Goal: Task Accomplishment & Management: Use online tool/utility

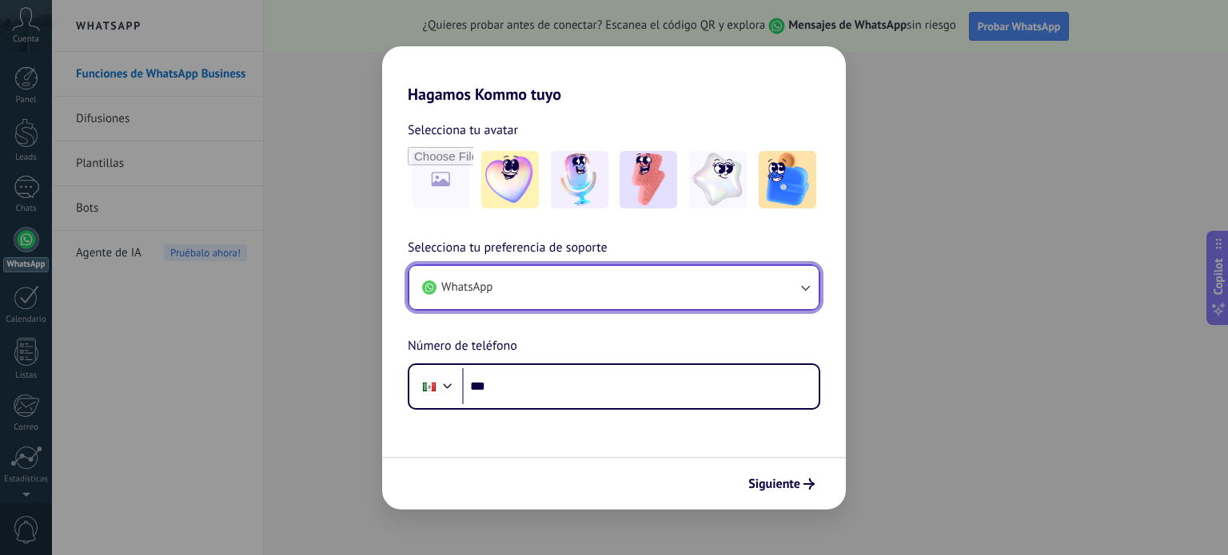
click at [529, 290] on button "WhatsApp" at bounding box center [613, 287] width 409 height 43
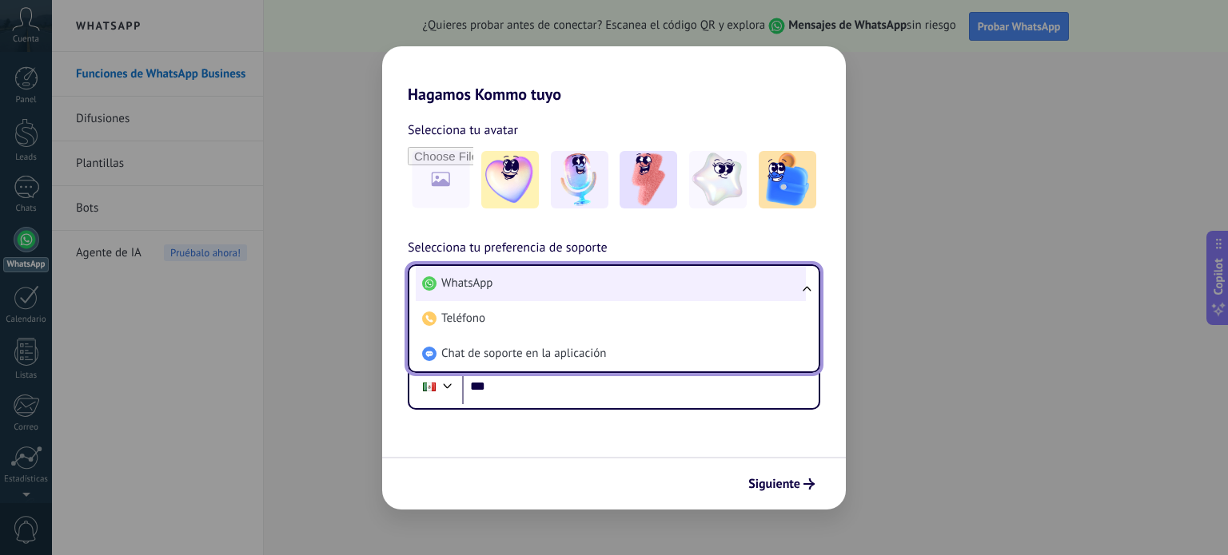
click at [543, 277] on li "WhatsApp" at bounding box center [611, 283] width 390 height 35
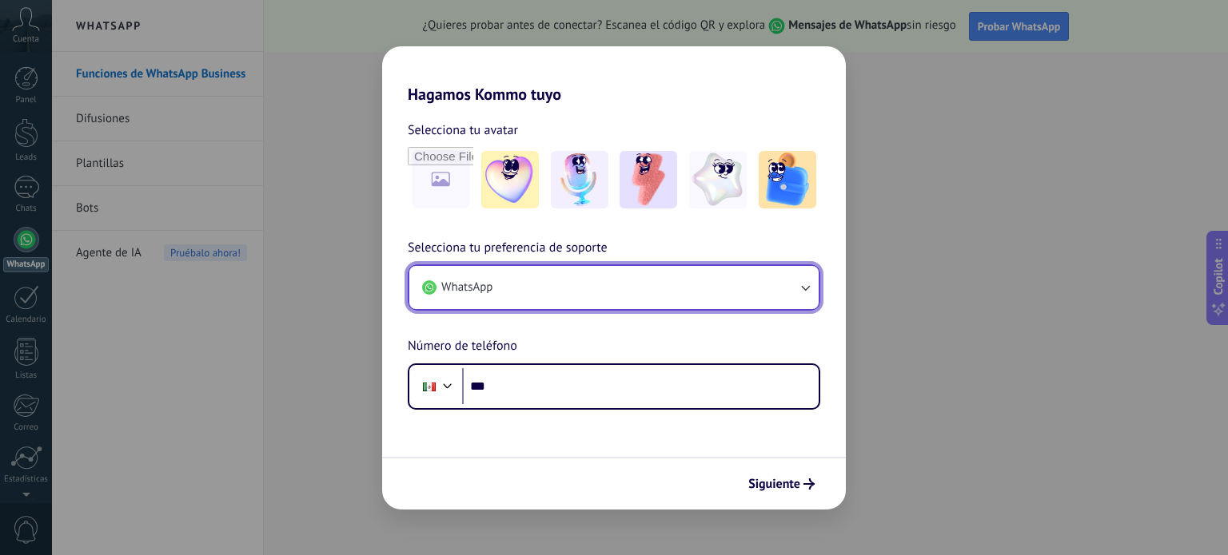
click at [805, 290] on icon "button" at bounding box center [805, 289] width 9 height 6
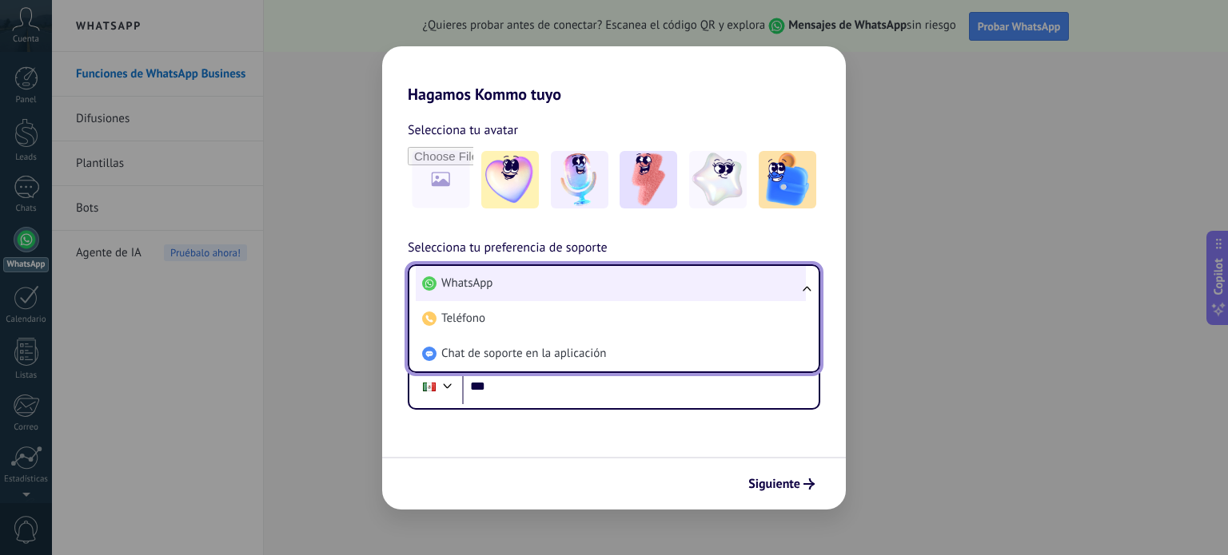
click at [629, 276] on li "WhatsApp" at bounding box center [611, 283] width 390 height 35
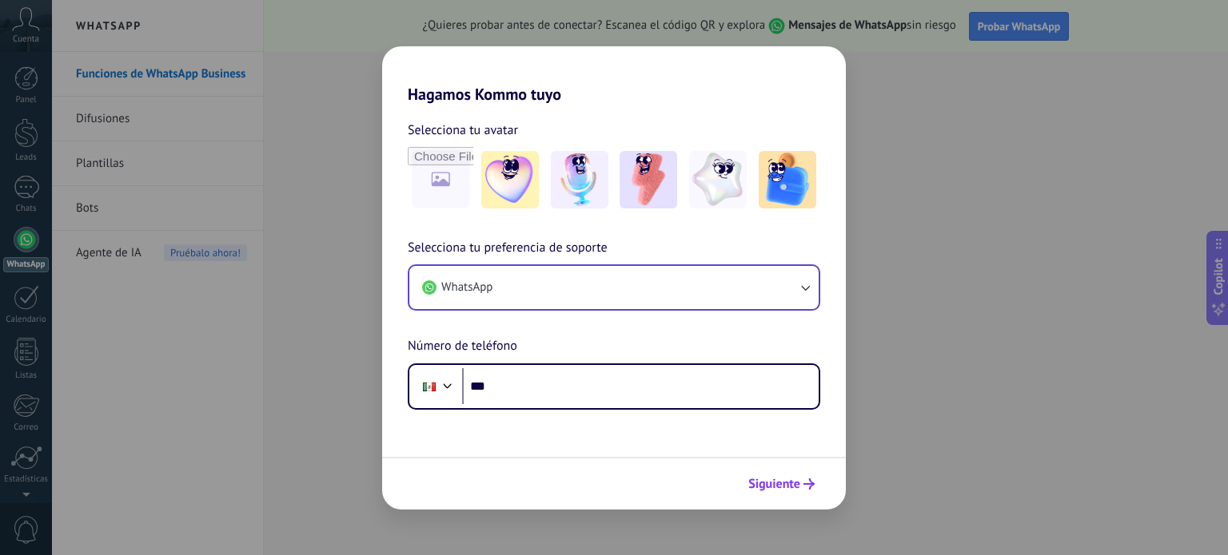
click at [798, 484] on span "Siguiente" at bounding box center [774, 484] width 52 height 11
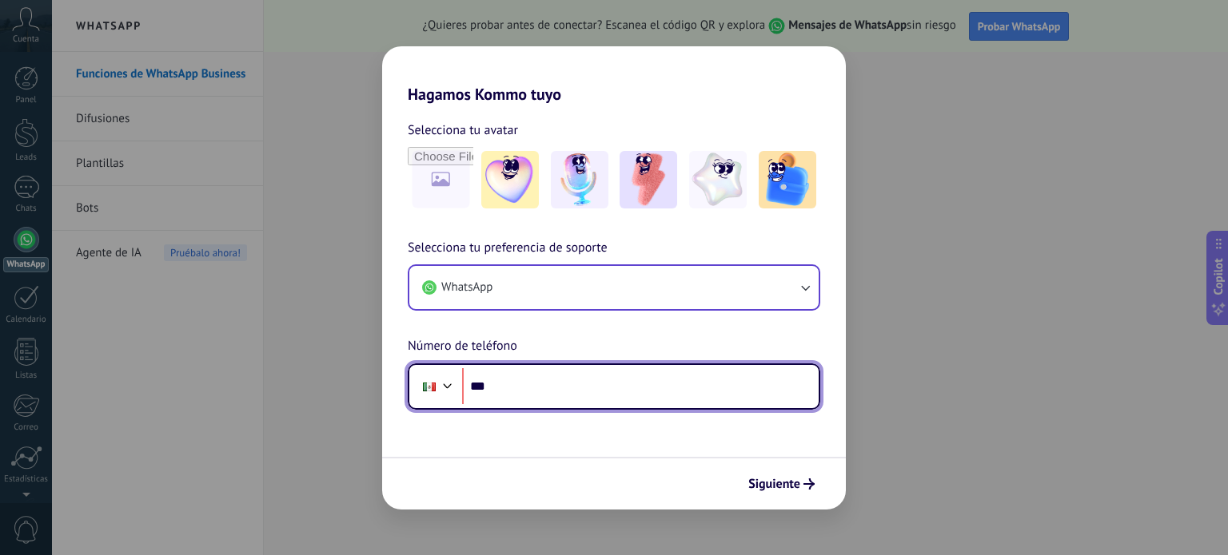
click at [530, 387] on input "***" at bounding box center [640, 386] width 356 height 37
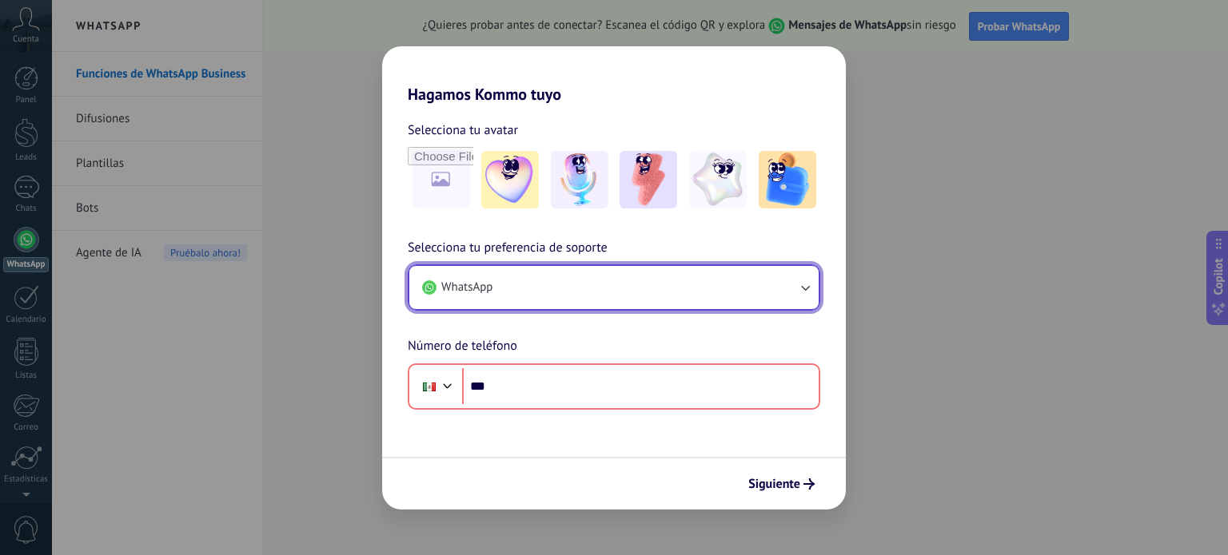
click at [516, 291] on button "WhatsApp" at bounding box center [613, 287] width 409 height 43
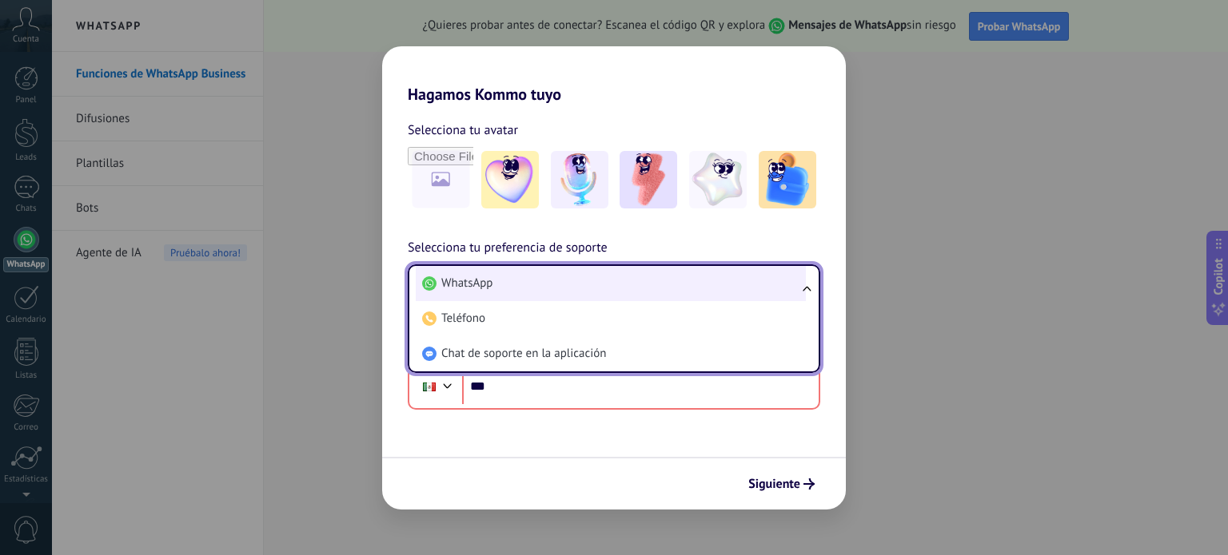
click at [521, 285] on li "WhatsApp" at bounding box center [611, 283] width 390 height 35
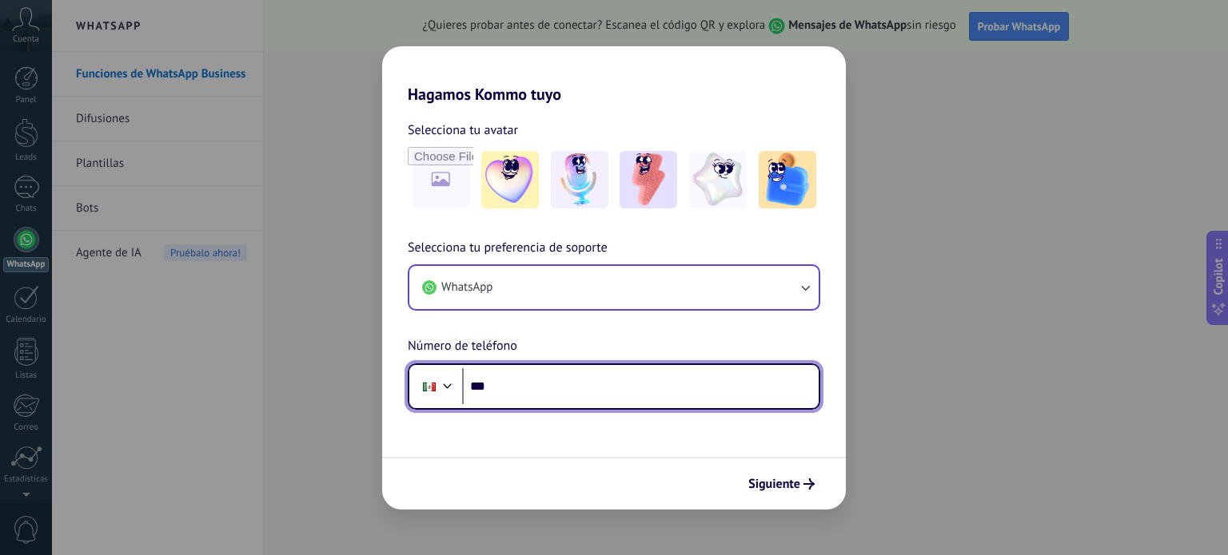
click at [541, 384] on input "***" at bounding box center [640, 386] width 356 height 37
click at [551, 386] on input "***" at bounding box center [640, 386] width 356 height 37
paste input "**********"
type input "**********"
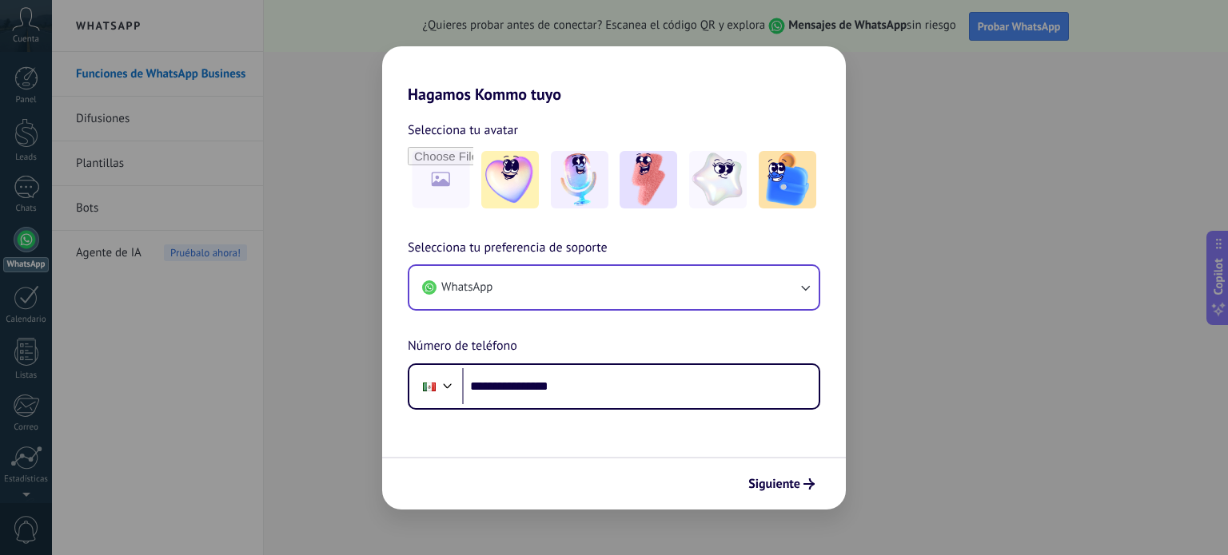
click at [783, 485] on span "Siguiente" at bounding box center [774, 484] width 52 height 11
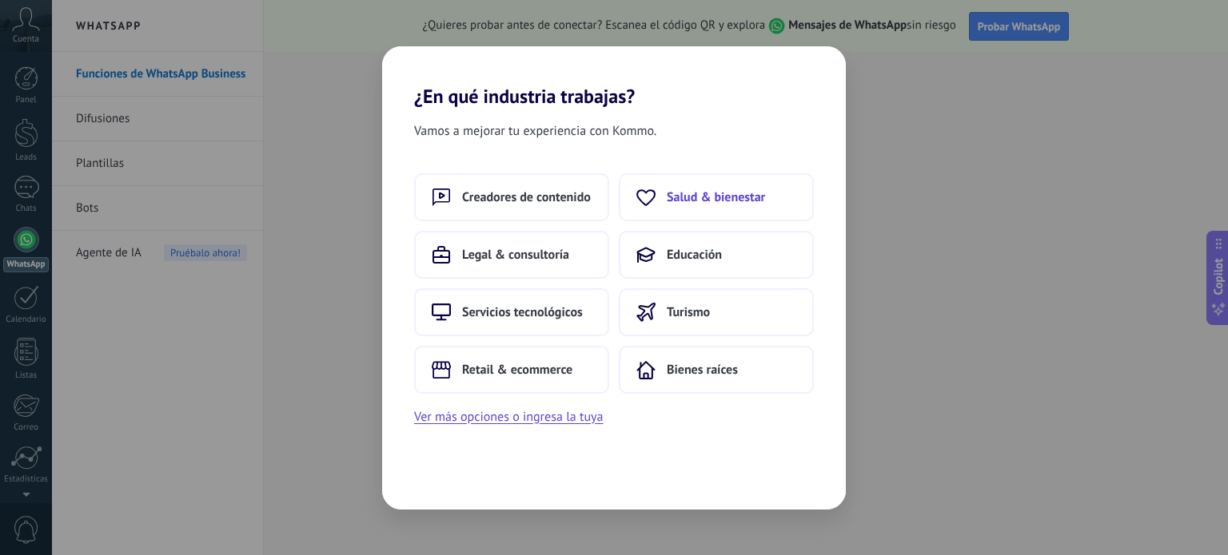
click at [747, 198] on span "Salud & bienestar" at bounding box center [716, 197] width 98 height 16
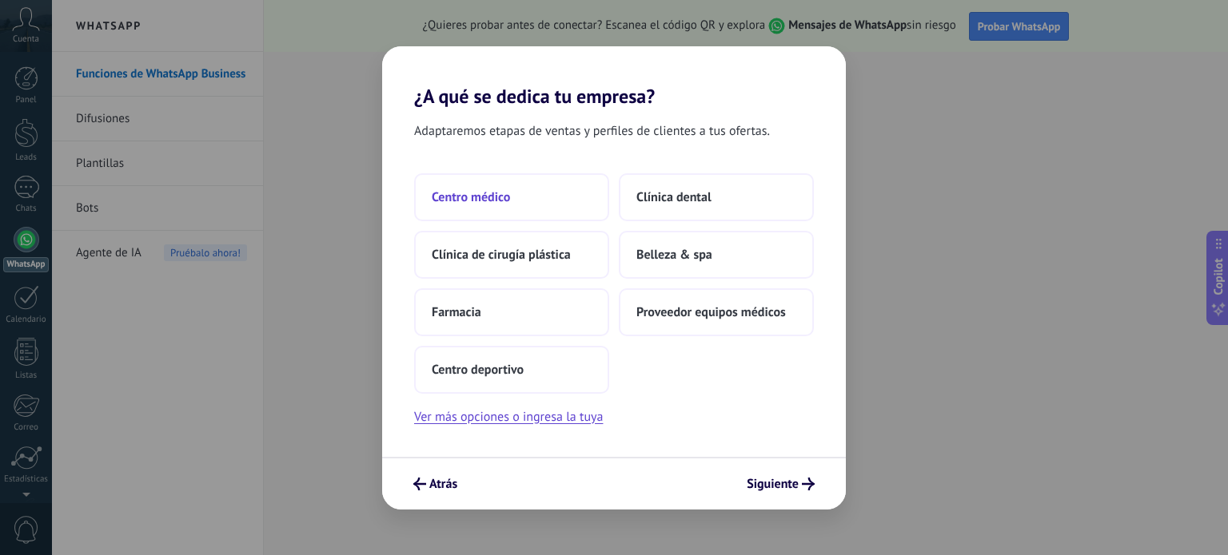
click at [537, 201] on button "Centro médico" at bounding box center [511, 197] width 195 height 48
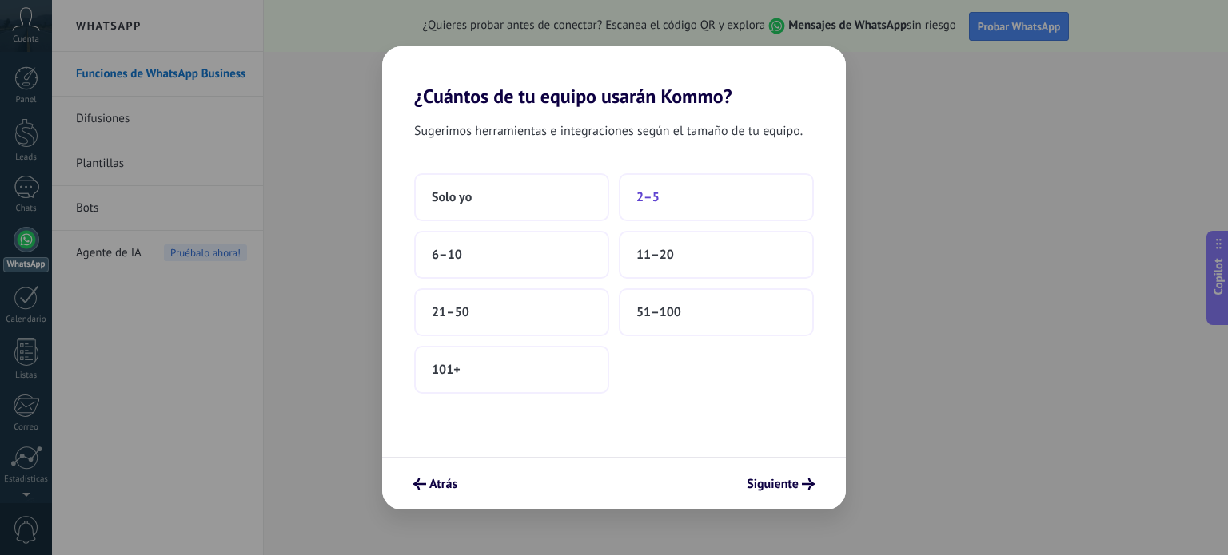
click at [632, 191] on button "2–5" at bounding box center [716, 197] width 195 height 48
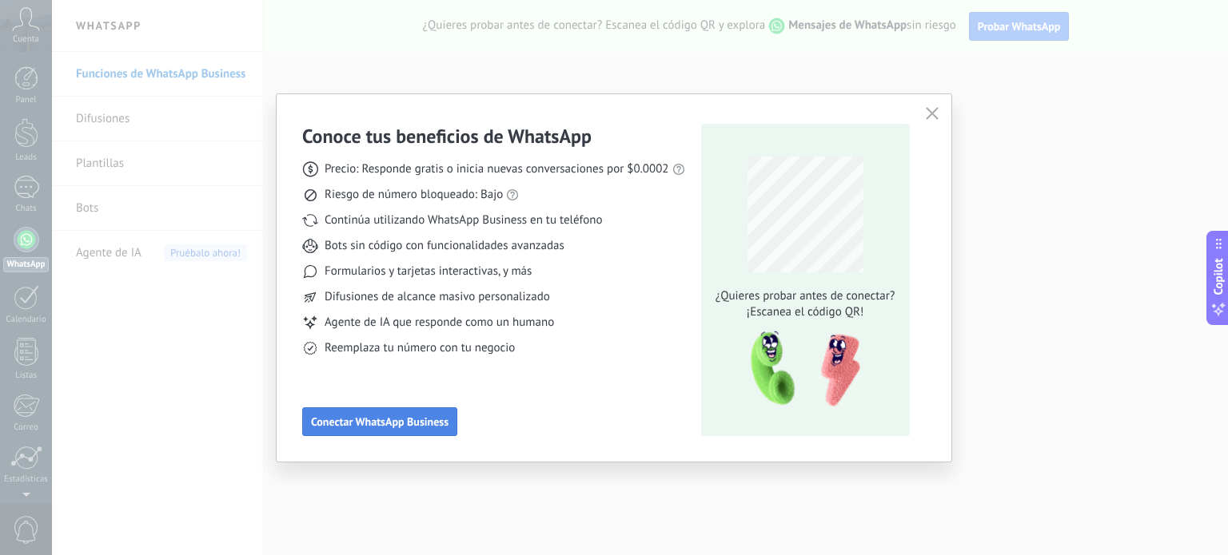
click at [426, 424] on span "Conectar WhatsApp Business" at bounding box center [379, 421] width 137 height 11
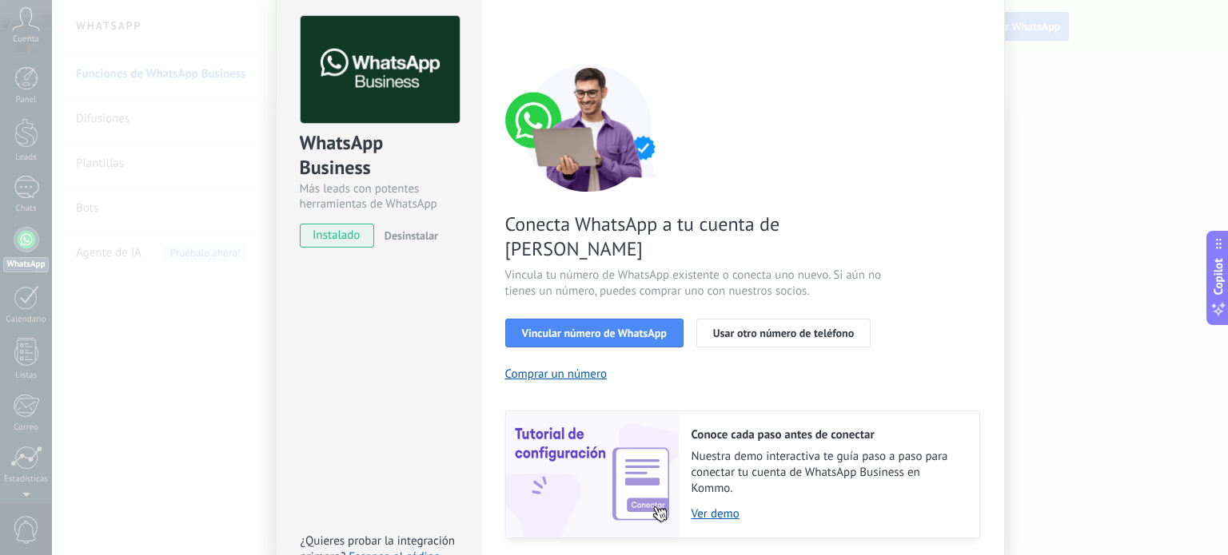
scroll to position [80, 0]
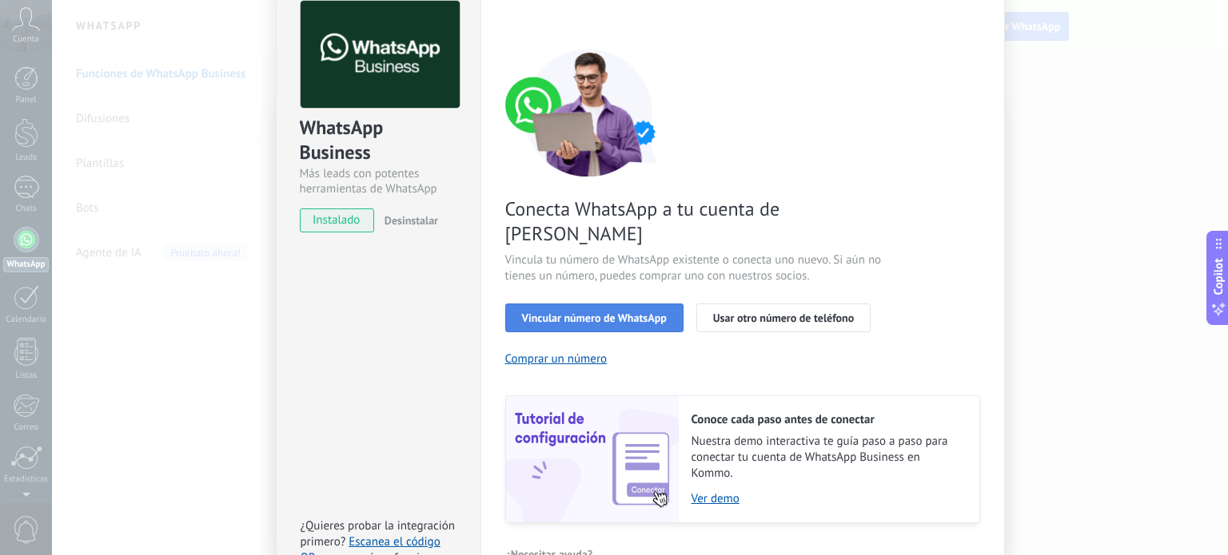
click at [642, 313] on span "Vincular número de WhatsApp" at bounding box center [594, 318] width 145 height 11
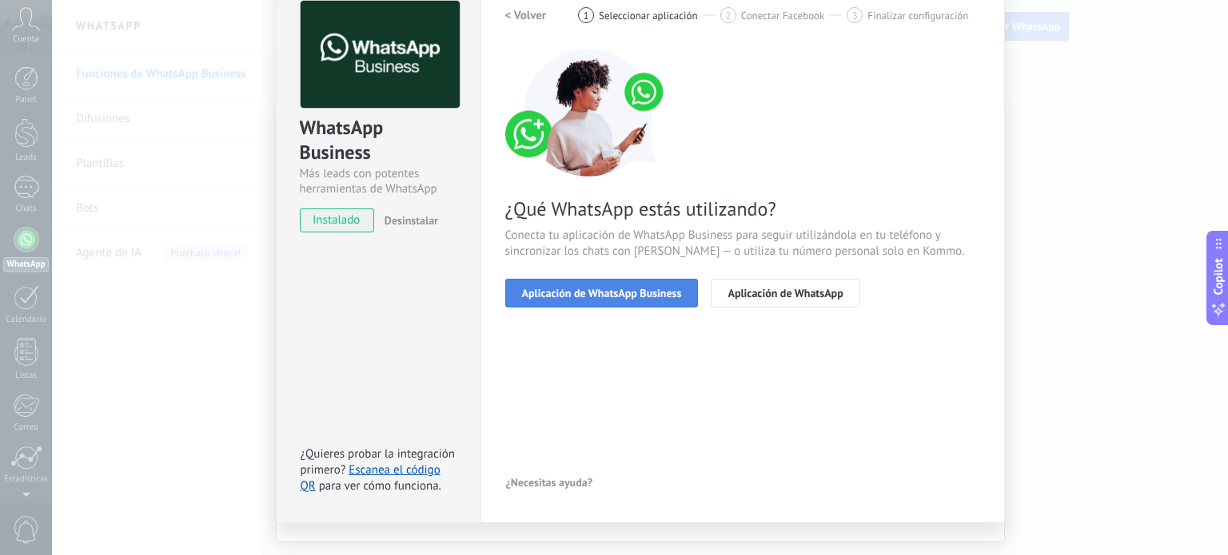
click at [651, 299] on span "Aplicación de WhatsApp Business" at bounding box center [602, 293] width 160 height 11
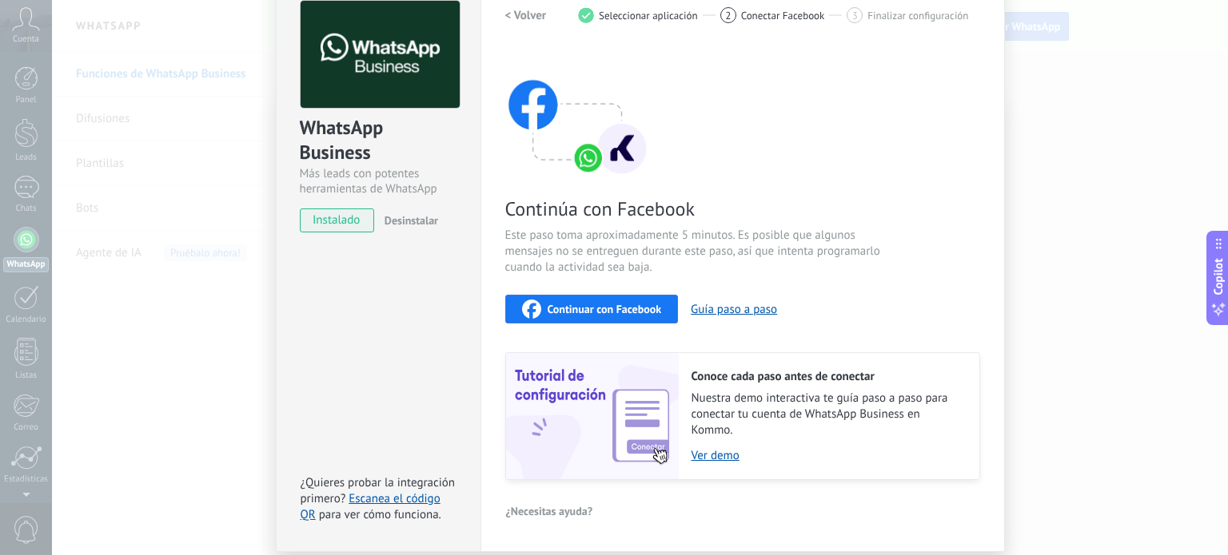
click at [634, 313] on span "Continuar con Facebook" at bounding box center [604, 309] width 114 height 11
click at [406, 501] on link "Escanea el código QR" at bounding box center [371, 507] width 140 height 31
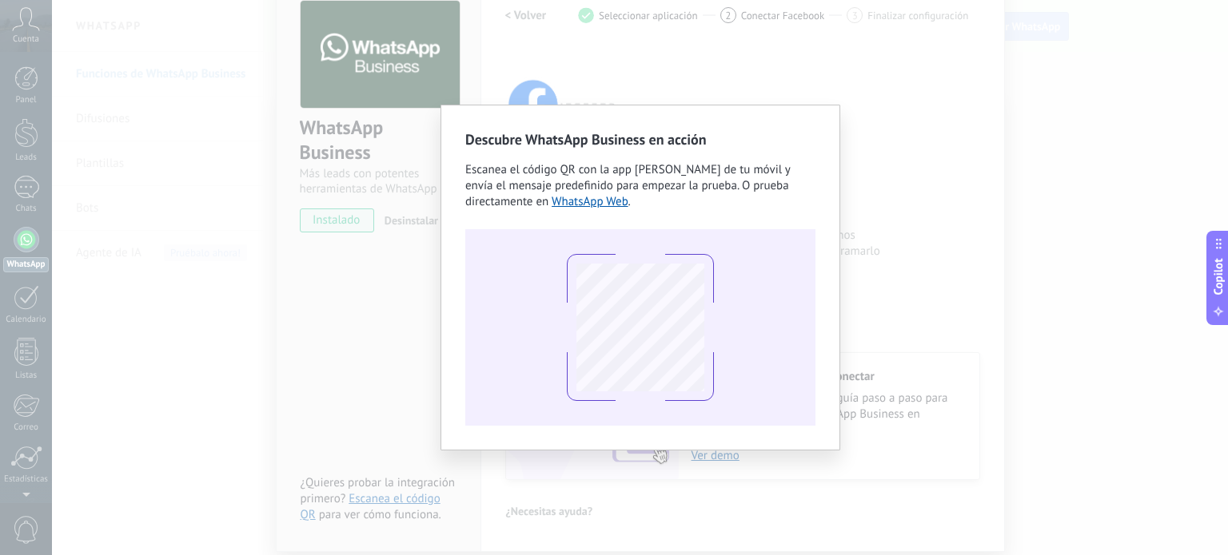
click at [410, 331] on div "Descubre WhatsApp Business en acción Escanea el código QR con la app [PERSON_NA…" at bounding box center [640, 277] width 1176 height 555
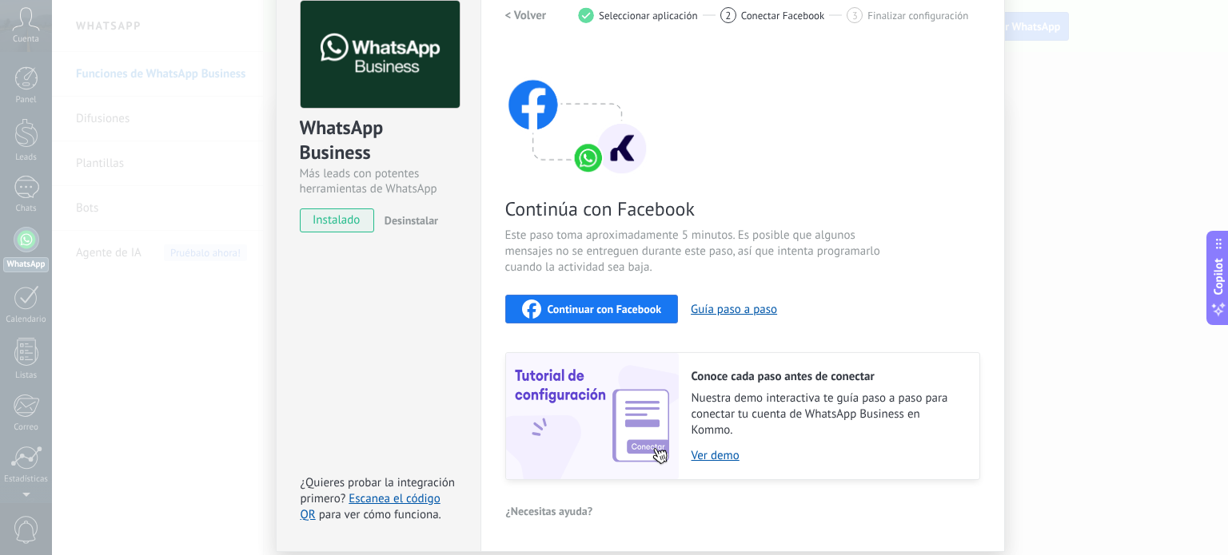
click at [649, 315] on span "Continuar con Facebook" at bounding box center [604, 309] width 114 height 11
click at [624, 313] on span "Continuar con Facebook" at bounding box center [604, 309] width 114 height 11
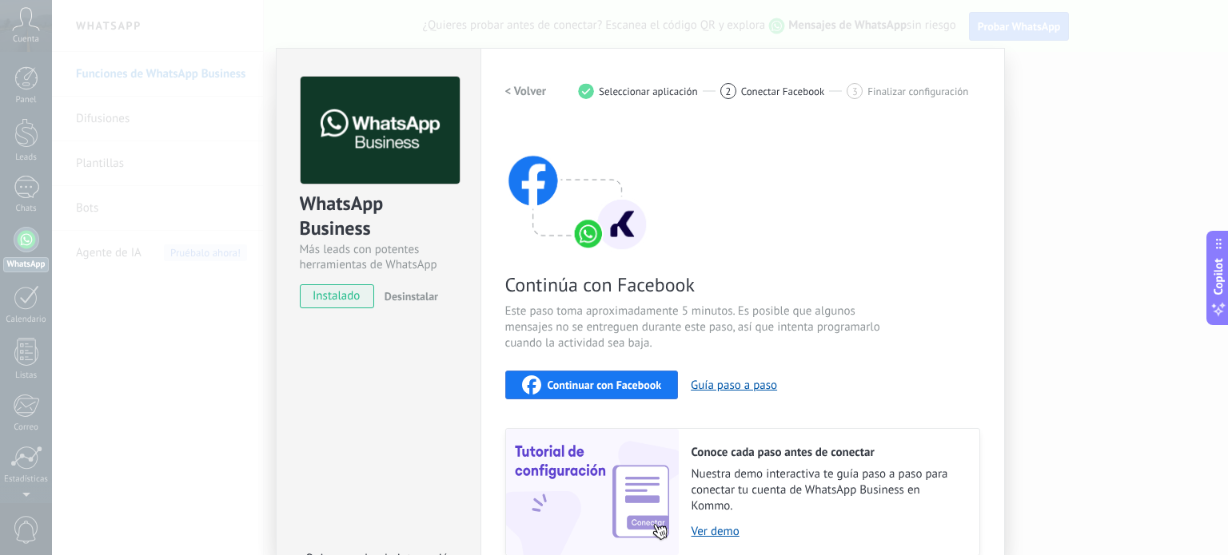
scroll to position [0, 0]
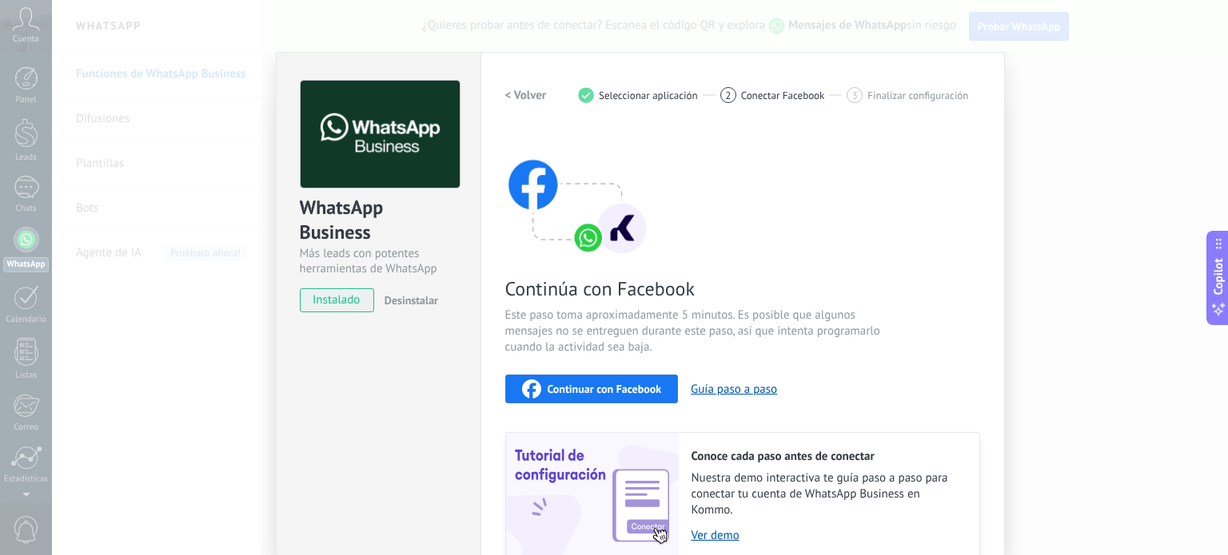
click at [638, 405] on div "Continúa con Facebook Este paso toma aproximadamente 5 minutos. Es posible que …" at bounding box center [742, 345] width 475 height 432
click at [643, 389] on span "Continuar con Facebook" at bounding box center [604, 389] width 114 height 11
click at [416, 300] on span "Desinstalar" at bounding box center [411, 300] width 54 height 14
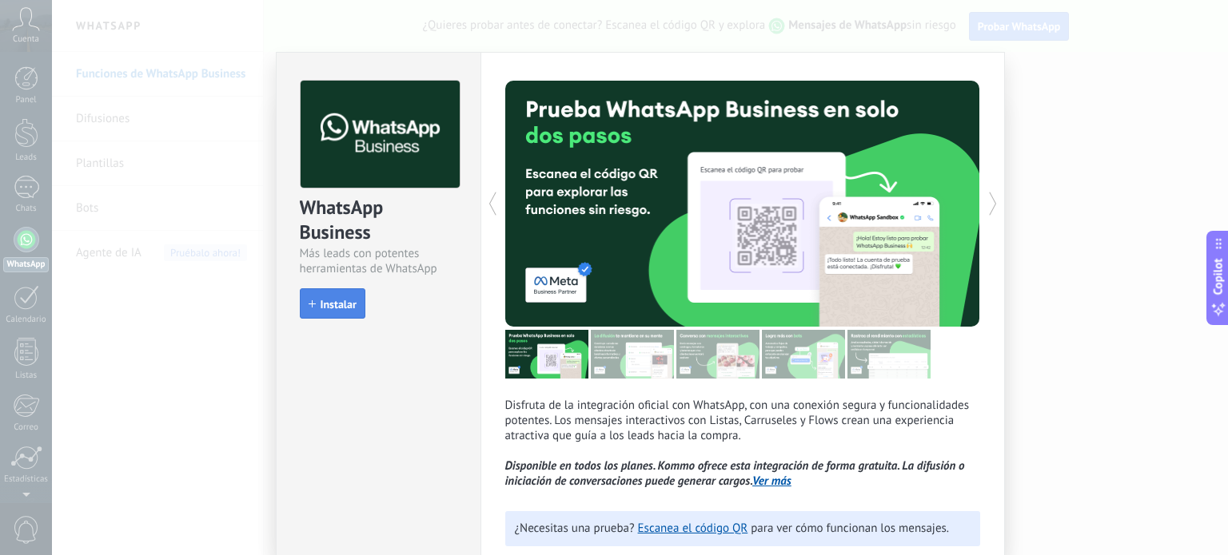
click at [342, 305] on span "Instalar" at bounding box center [338, 304] width 36 height 11
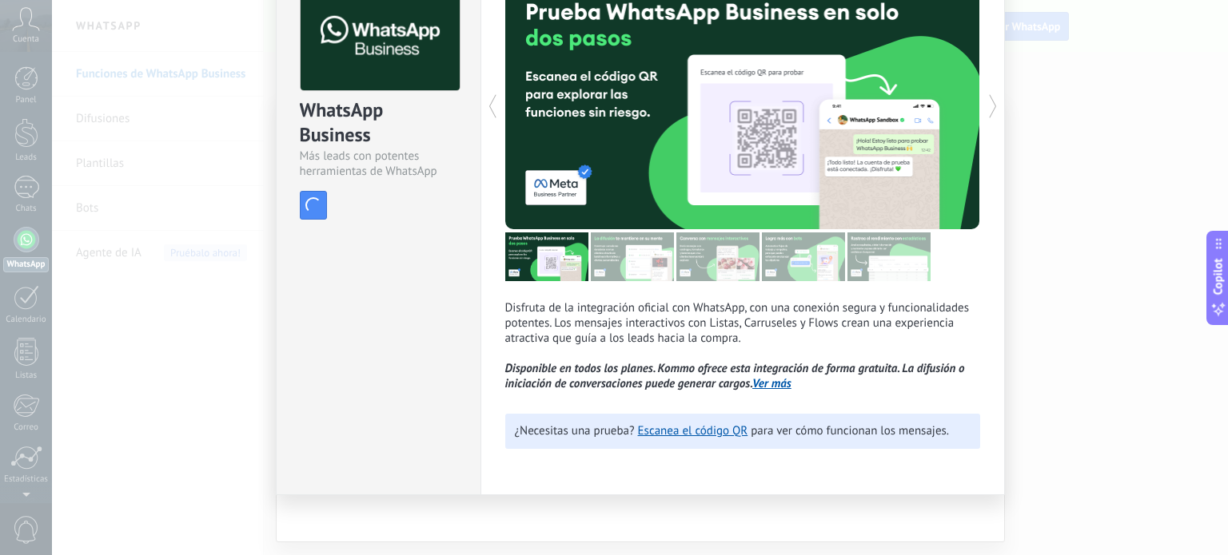
scroll to position [32, 0]
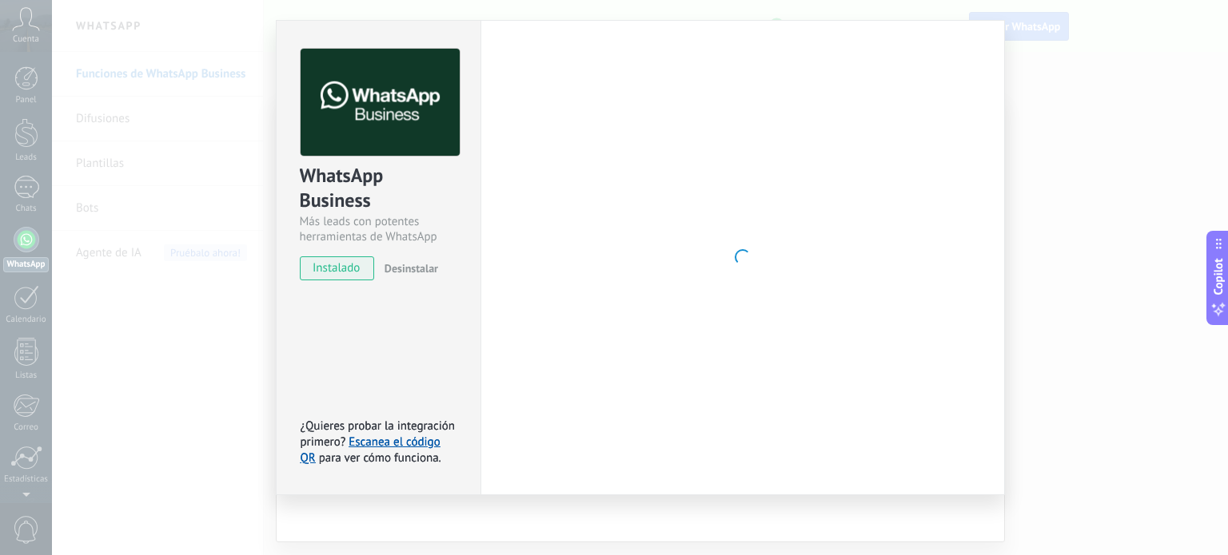
click at [118, 64] on div "WhatsApp Business Más leads con potentes herramientas de WhatsApp instalado Des…" at bounding box center [640, 277] width 1176 height 555
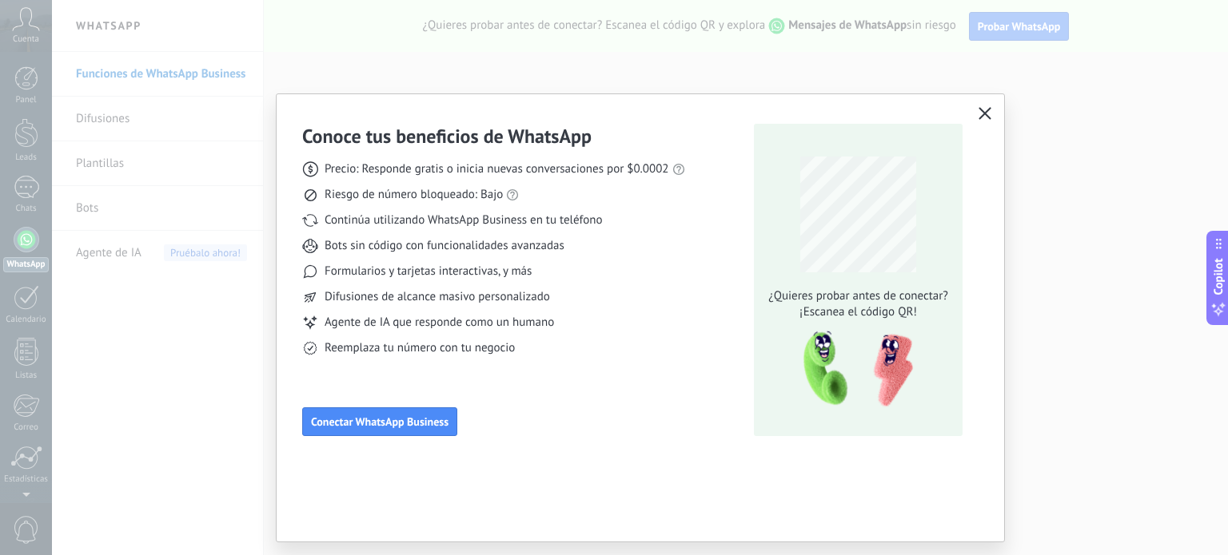
click at [990, 113] on icon "button" at bounding box center [984, 113] width 13 height 13
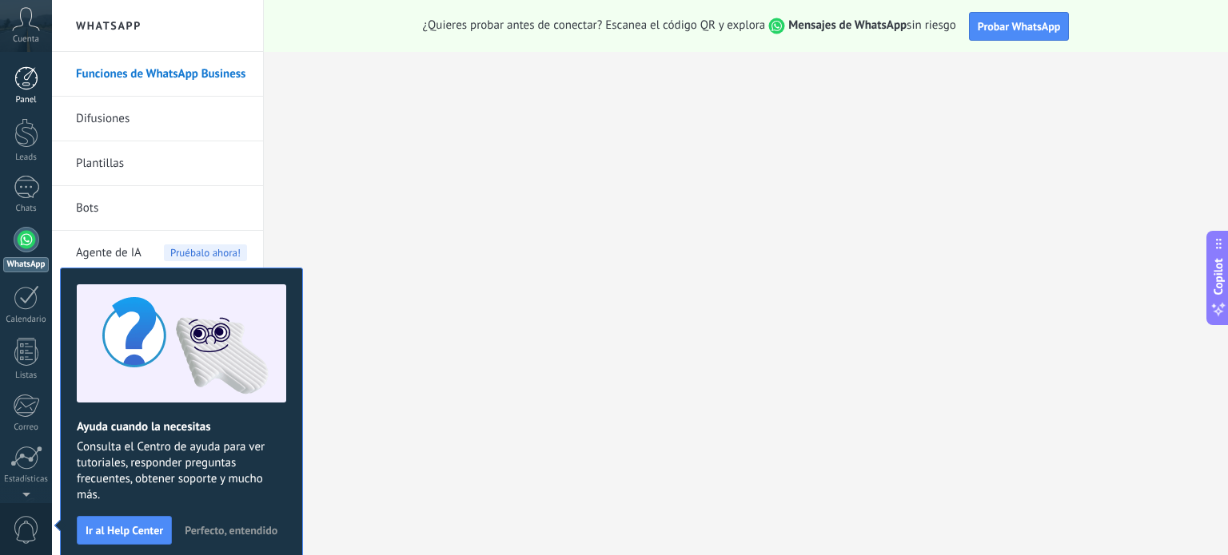
click at [29, 86] on div at bounding box center [26, 78] width 24 height 24
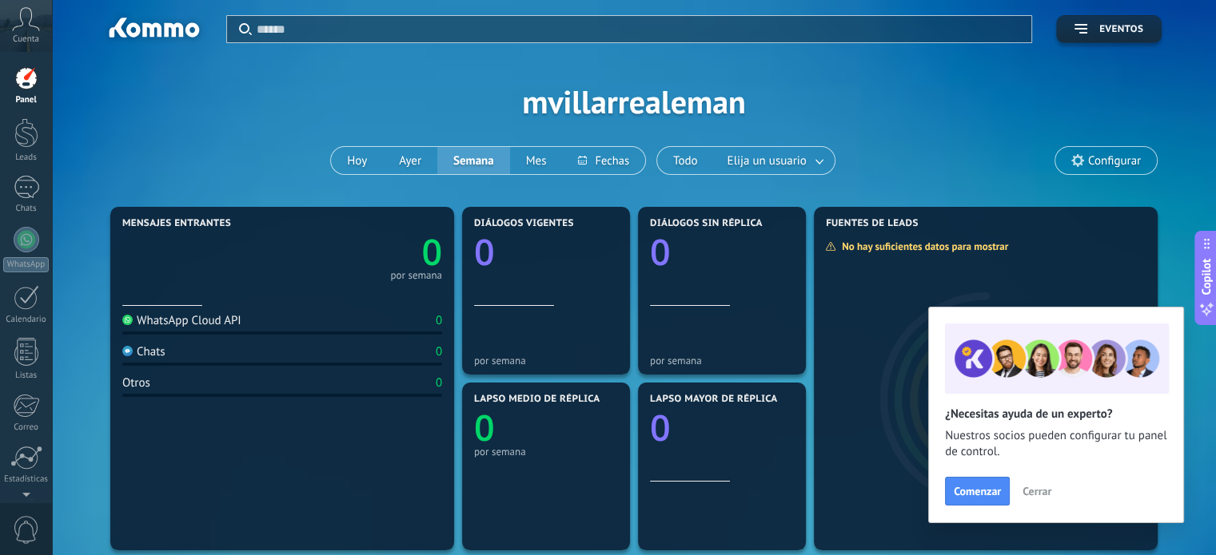
click at [38, 30] on icon at bounding box center [26, 19] width 28 height 24
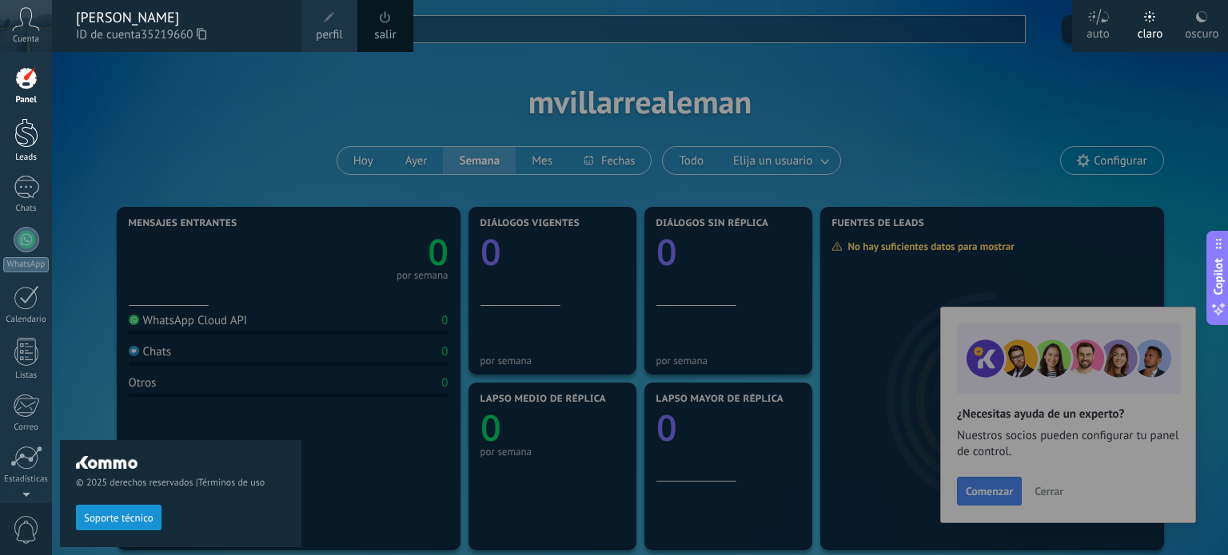
click at [28, 137] on div at bounding box center [26, 133] width 24 height 30
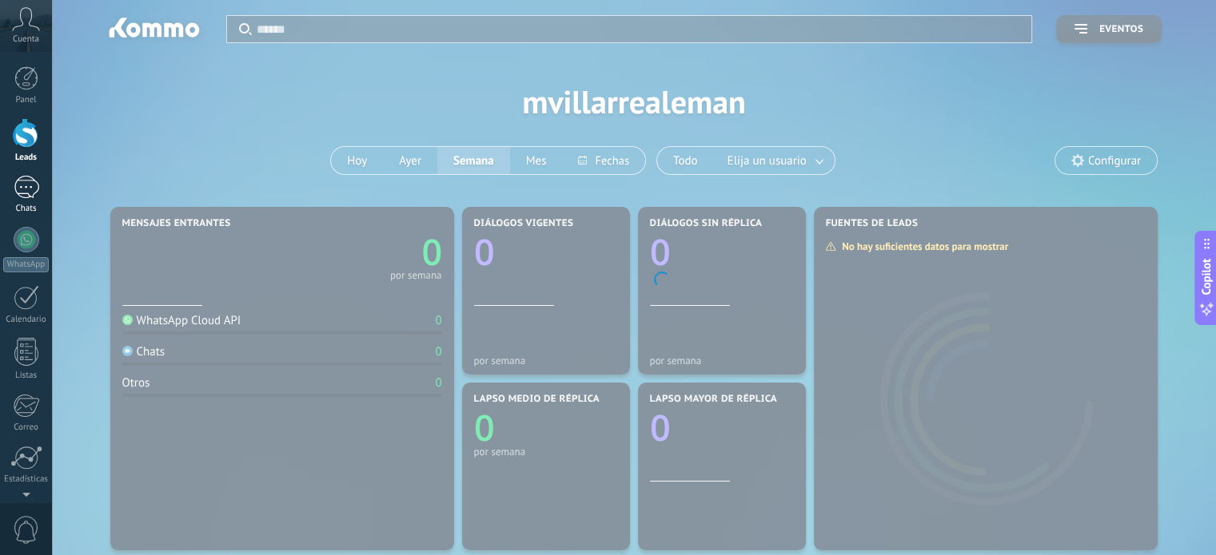
click at [28, 186] on div at bounding box center [27, 187] width 26 height 23
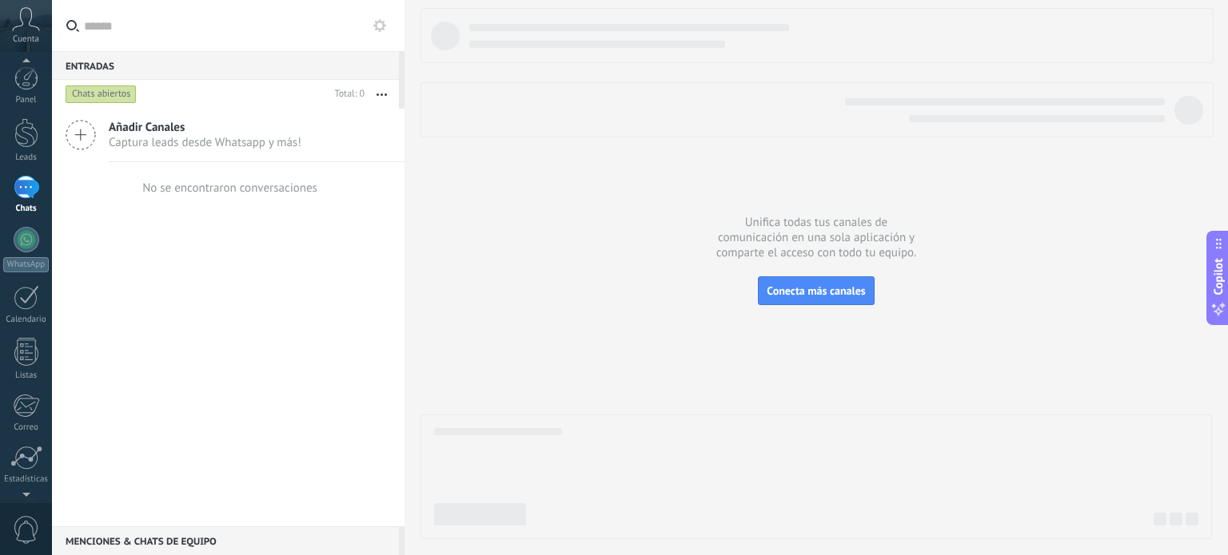
click at [23, 193] on div at bounding box center [27, 187] width 26 height 23
click at [138, 121] on span "Añadir Canales" at bounding box center [205, 127] width 193 height 15
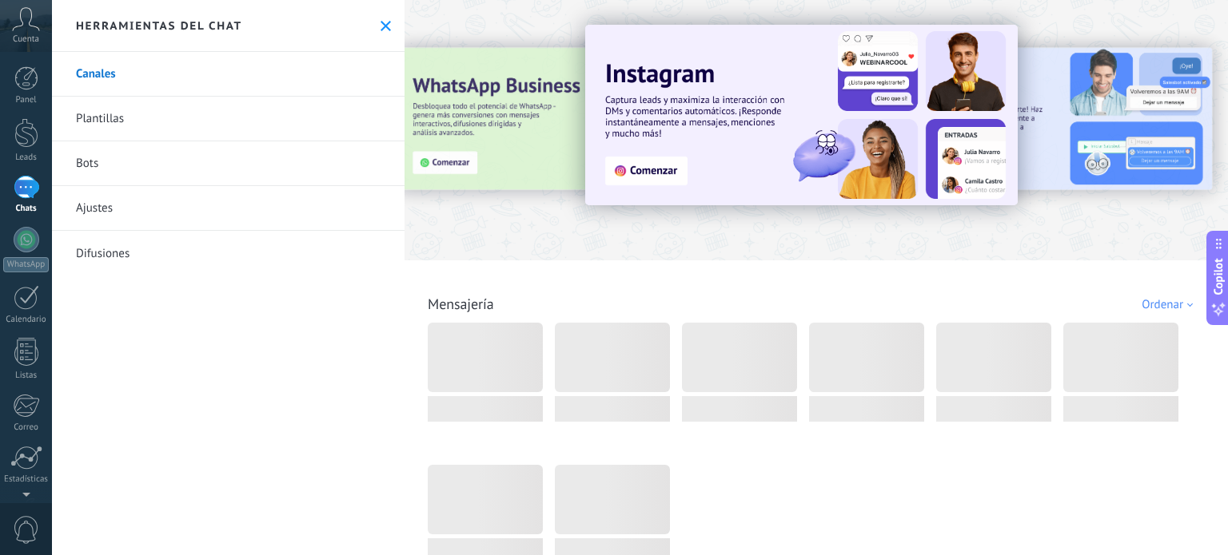
click at [127, 121] on link "Plantillas" at bounding box center [228, 119] width 352 height 45
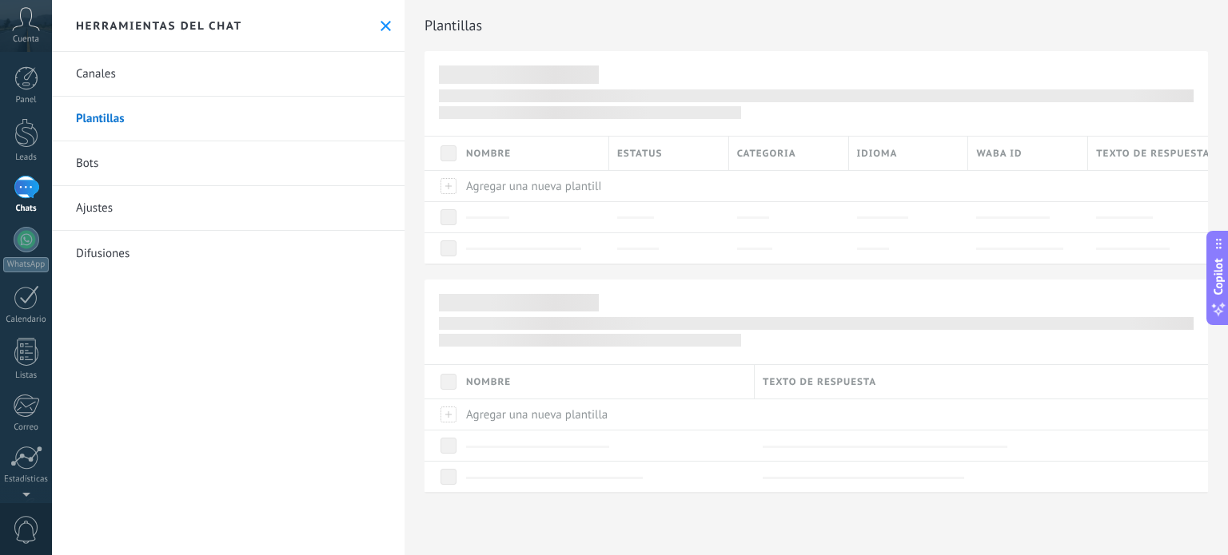
click at [94, 165] on link "Bots" at bounding box center [228, 163] width 352 height 45
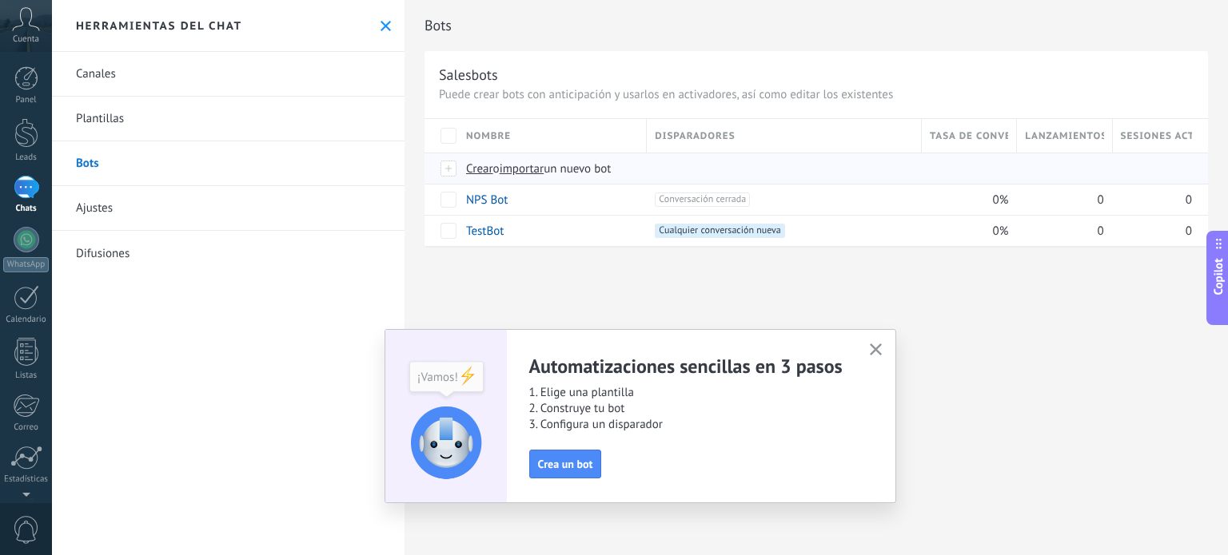
click at [480, 169] on span "Crear" at bounding box center [479, 168] width 27 height 15
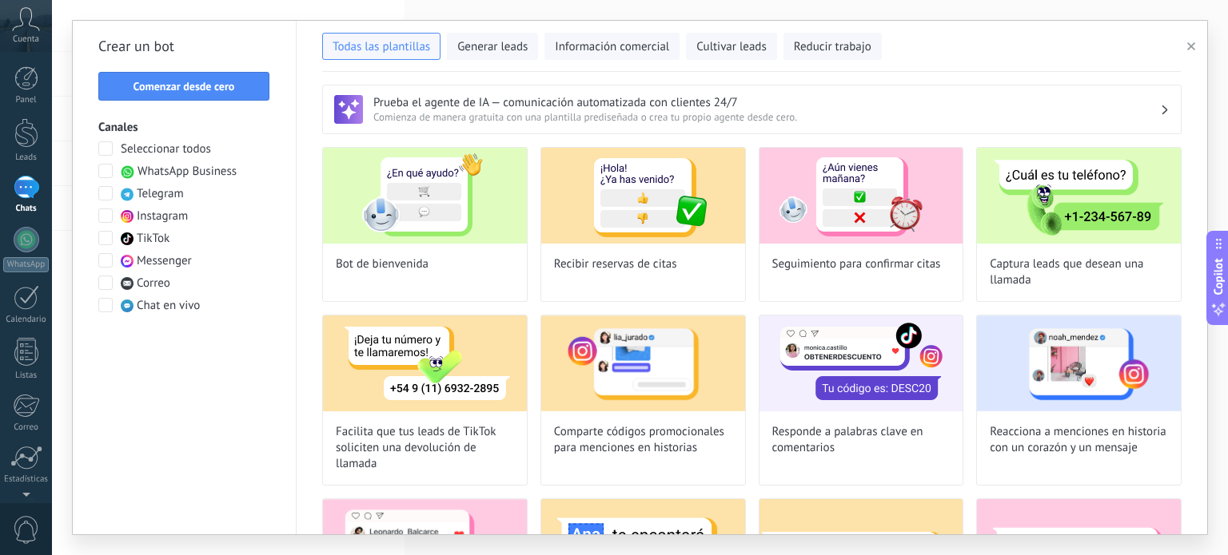
click at [105, 172] on span at bounding box center [105, 171] width 14 height 14
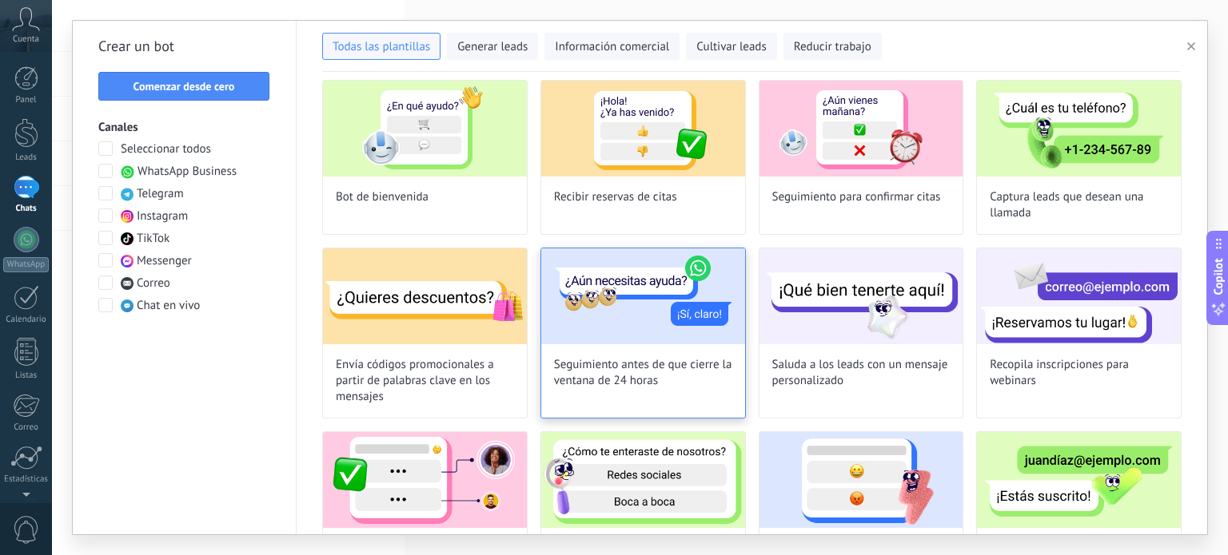
scroll to position [58, 0]
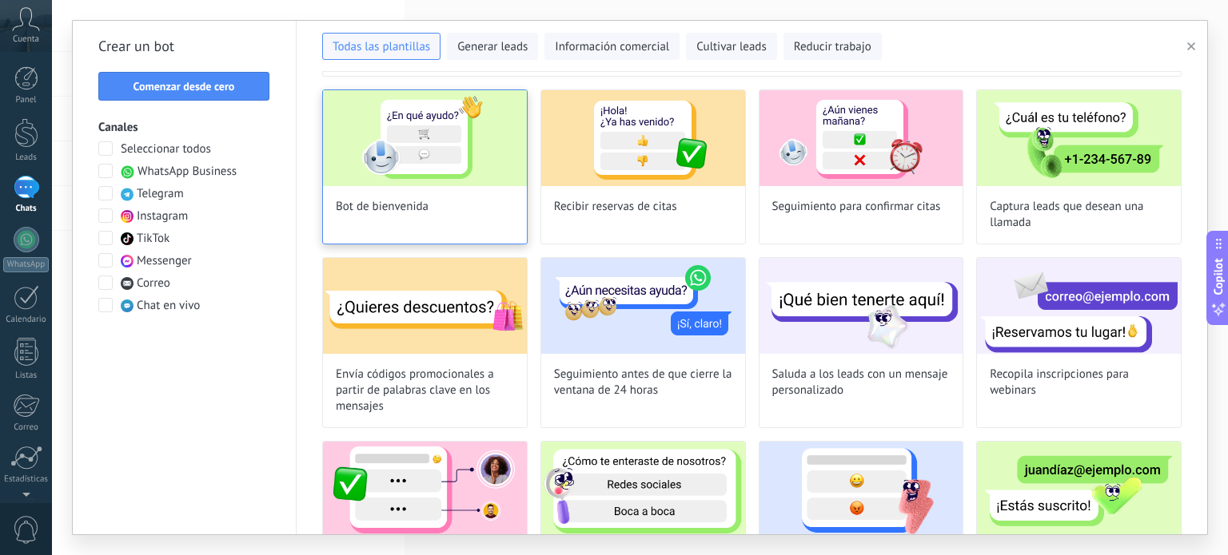
click at [446, 157] on img at bounding box center [425, 138] width 204 height 96
type input "**********"
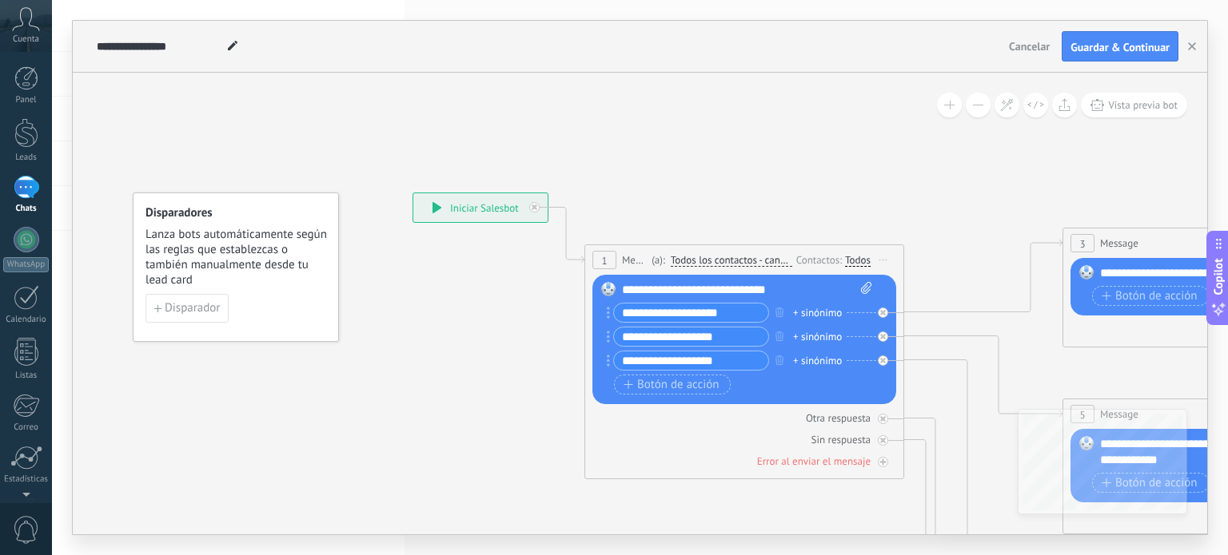
click at [381, 546] on div "**********" at bounding box center [640, 277] width 1176 height 555
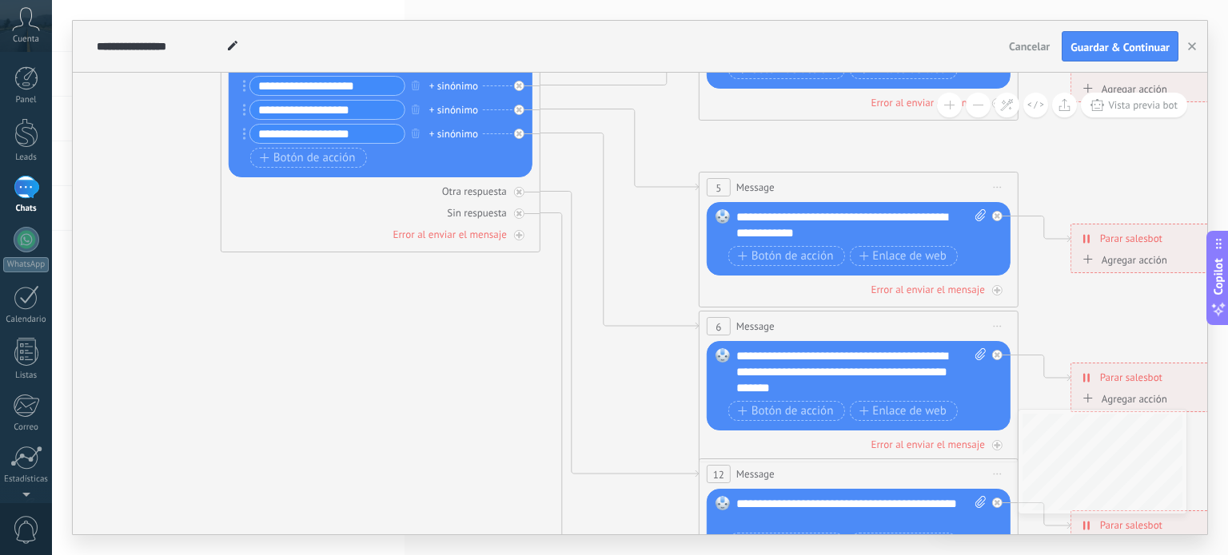
drag, startPoint x: 780, startPoint y: 505, endPoint x: 396, endPoint y: 266, distance: 452.0
click at [396, 266] on icon at bounding box center [894, 373] width 2491 height 1614
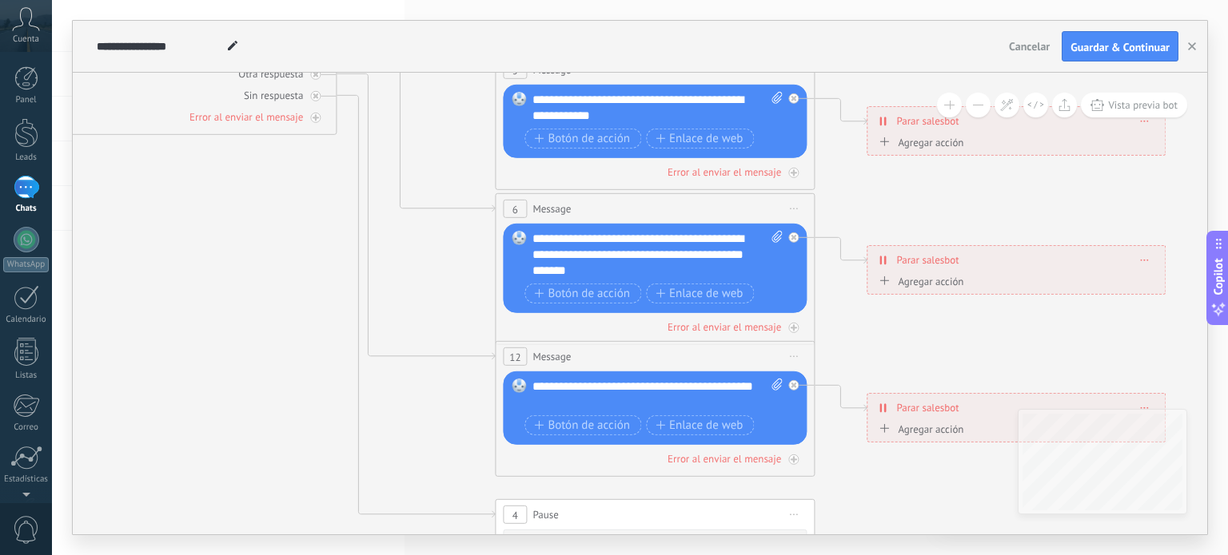
drag, startPoint x: 492, startPoint y: 381, endPoint x: 291, endPoint y: 249, distance: 240.1
click at [293, 252] on icon at bounding box center [690, 256] width 2491 height 1614
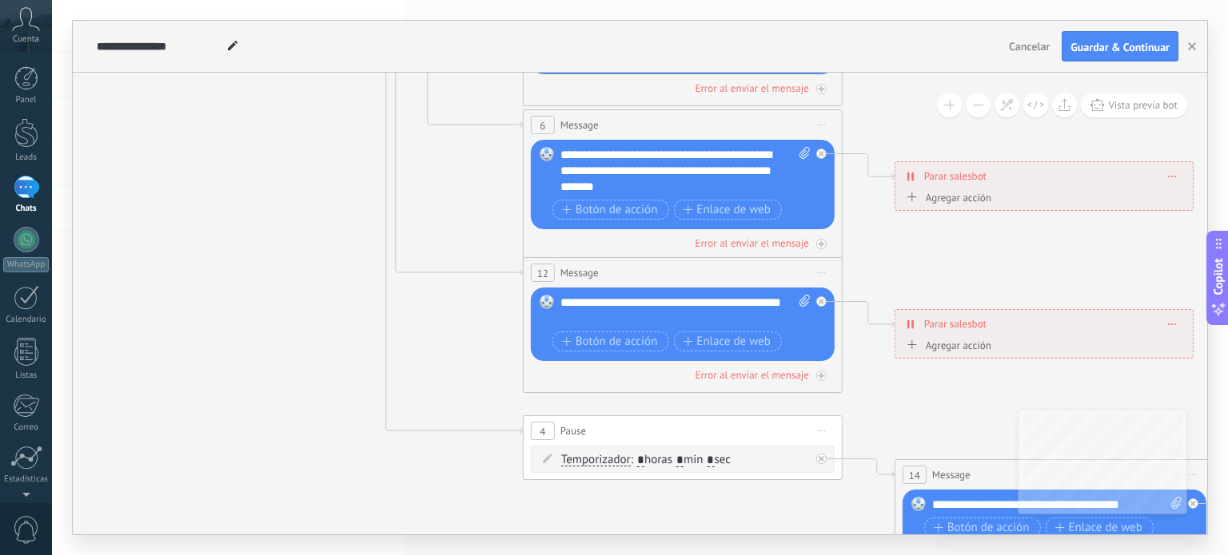
drag, startPoint x: 985, startPoint y: 303, endPoint x: 1033, endPoint y: 245, distance: 74.9
click at [1033, 245] on icon at bounding box center [718, 172] width 2491 height 1614
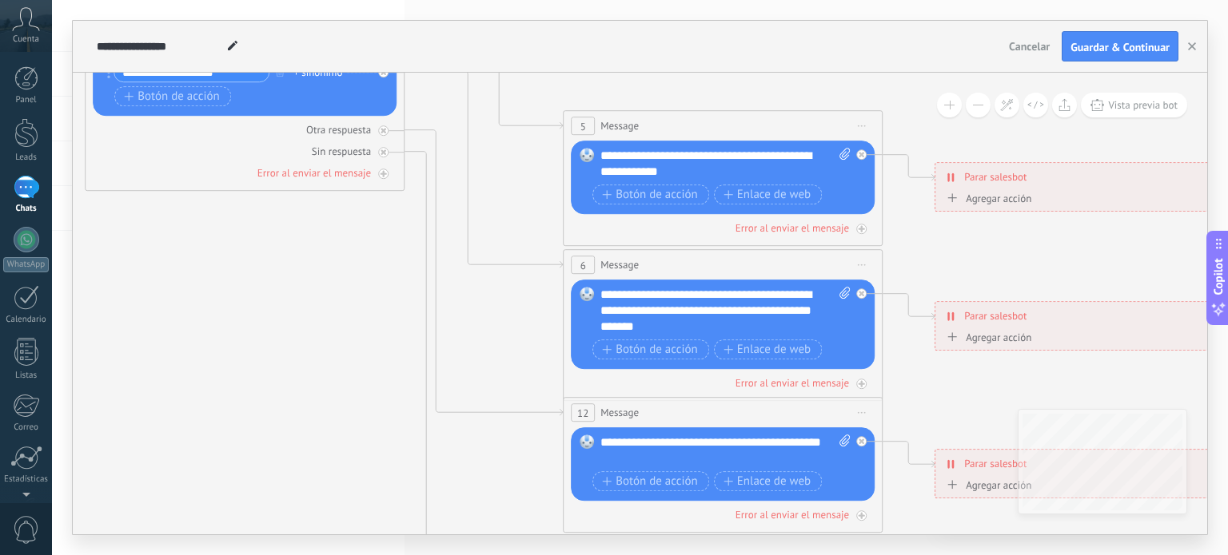
drag, startPoint x: 316, startPoint y: 249, endPoint x: 356, endPoint y: 392, distance: 148.5
click at [356, 391] on icon at bounding box center [758, 311] width 2491 height 1614
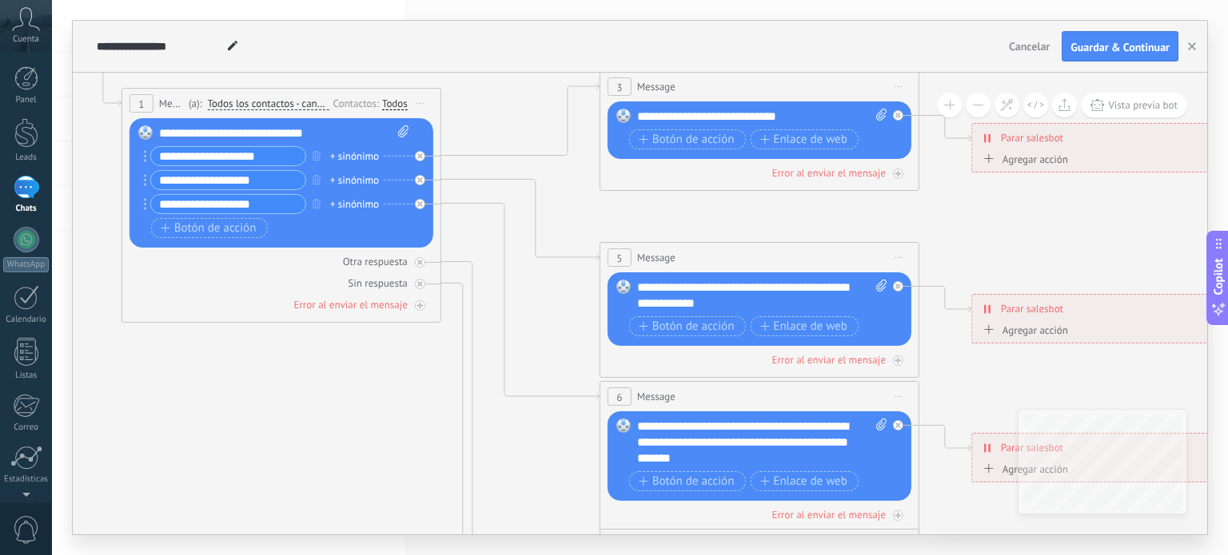
drag, startPoint x: 320, startPoint y: 307, endPoint x: 356, endPoint y: 436, distance: 133.8
click at [356, 436] on icon at bounding box center [795, 443] width 2491 height 1614
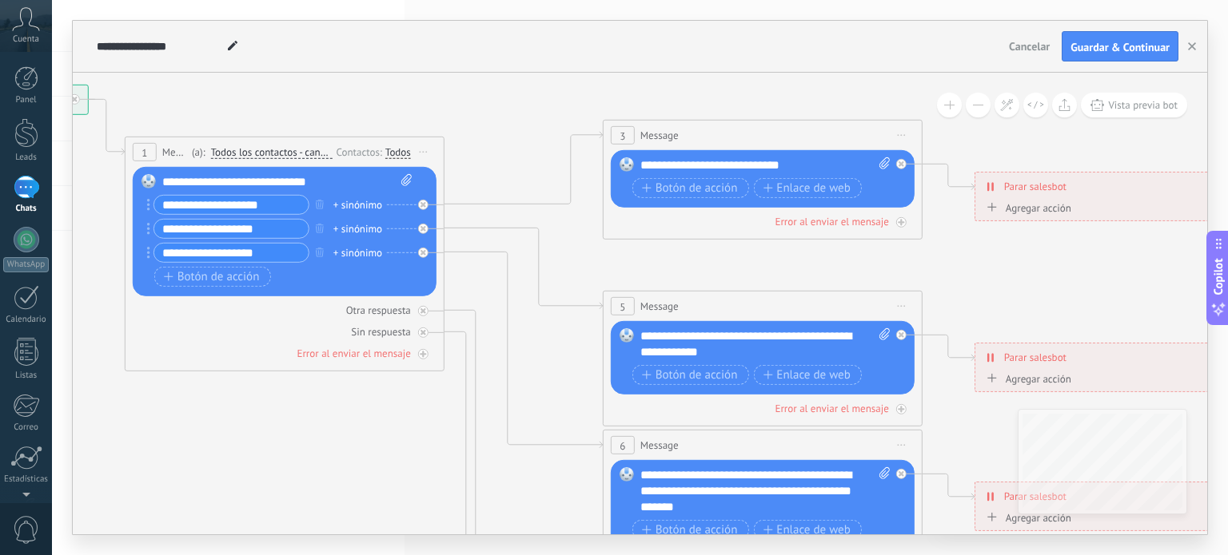
drag, startPoint x: 370, startPoint y: 404, endPoint x: 383, endPoint y: 479, distance: 75.4
click at [383, 479] on icon at bounding box center [798, 492] width 2491 height 1614
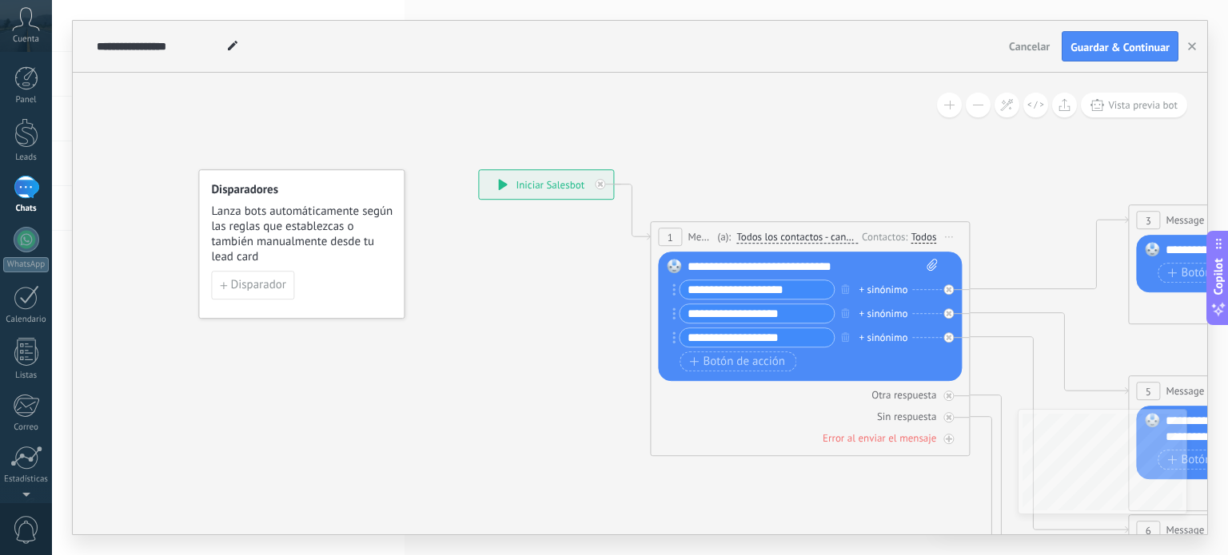
drag, startPoint x: 539, startPoint y: 111, endPoint x: 1053, endPoint y: 171, distance: 517.4
click at [19, 187] on div at bounding box center [27, 187] width 26 height 23
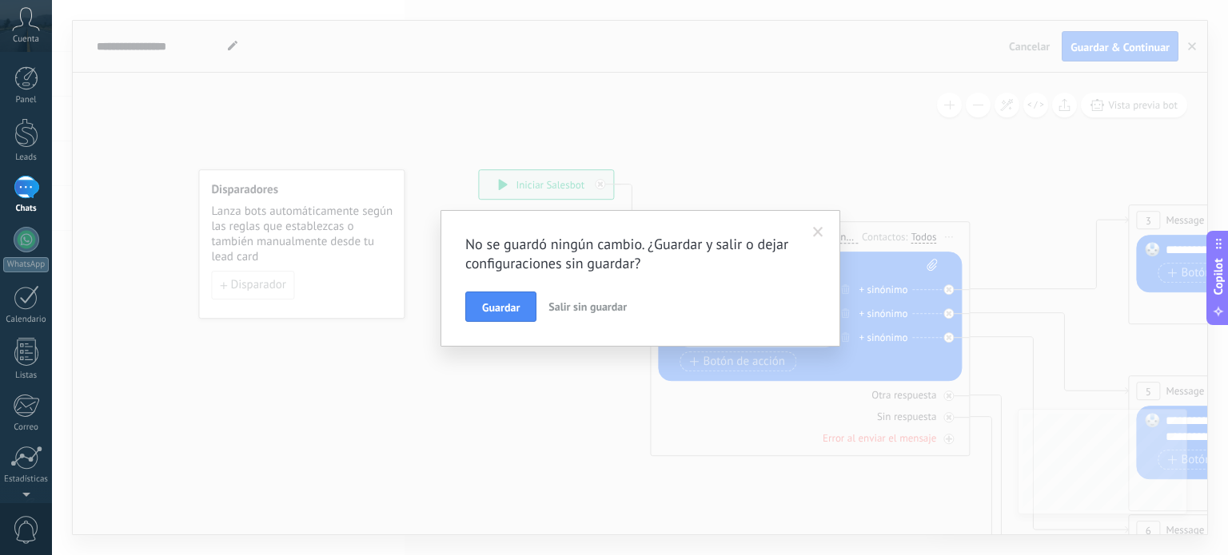
click at [609, 309] on span "Salir sin guardar" at bounding box center [587, 307] width 78 height 14
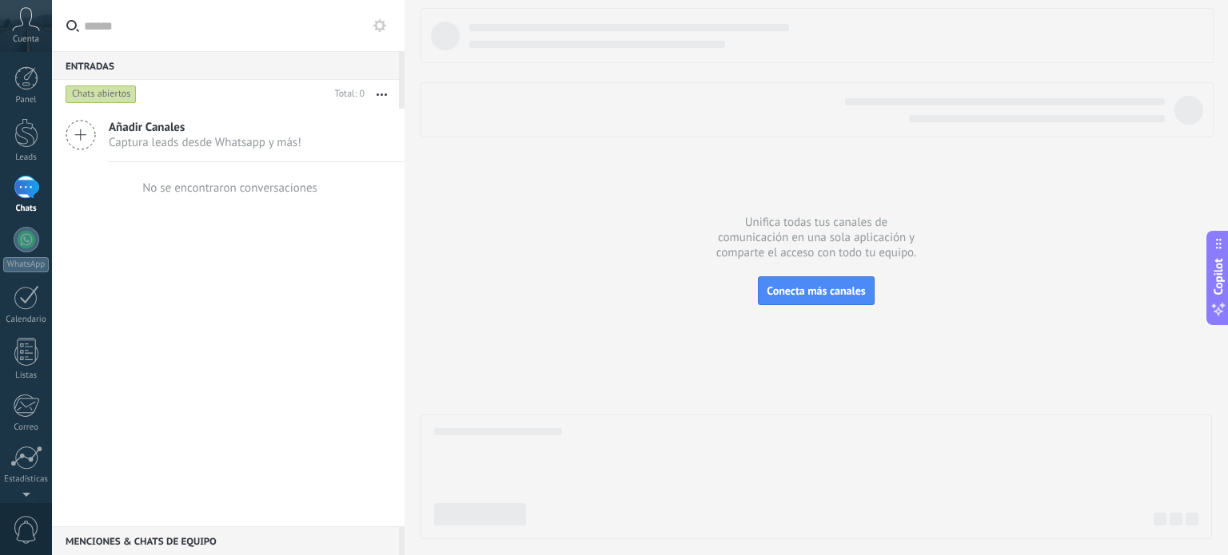
click at [86, 134] on use at bounding box center [80, 135] width 29 height 29
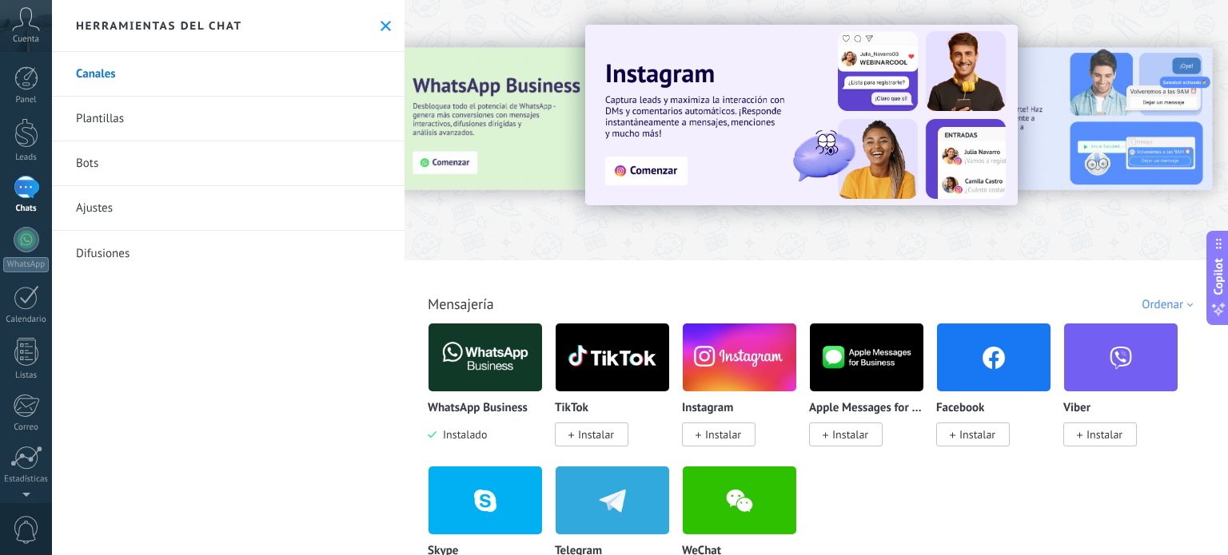
click at [174, 117] on link "Plantillas" at bounding box center [228, 119] width 352 height 45
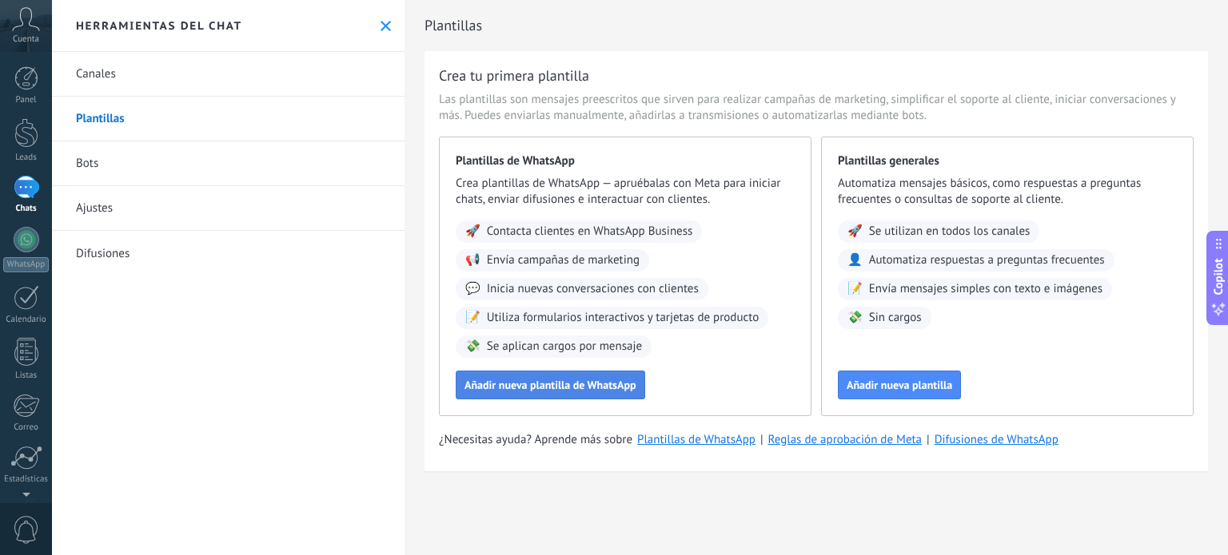
click at [599, 388] on span "Añadir nueva plantilla de WhatsApp" at bounding box center [550, 385] width 172 height 11
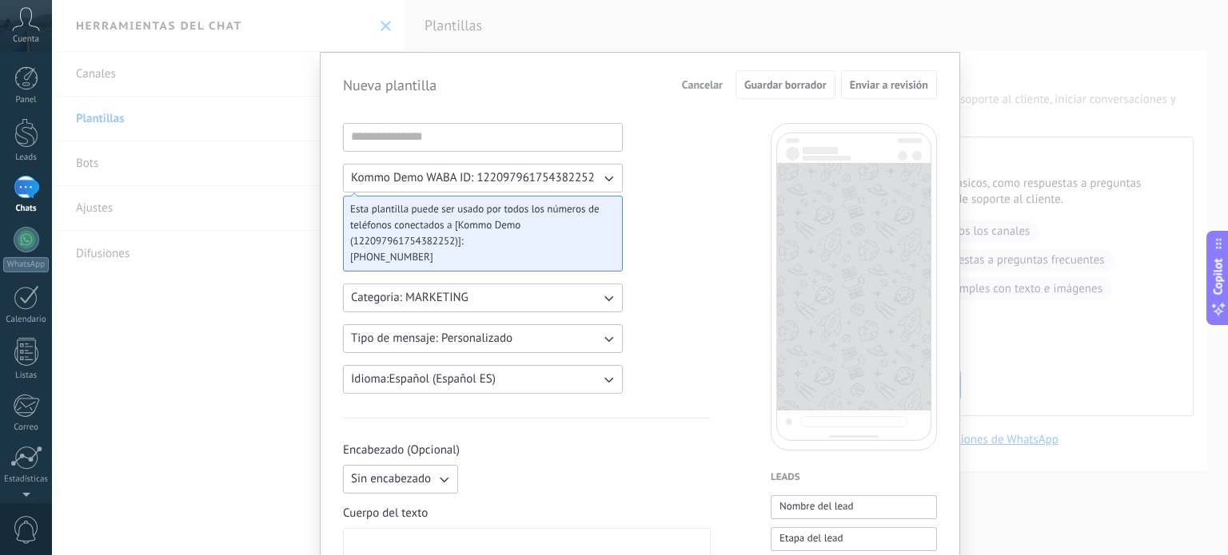
click at [269, 360] on div "Nueva plantilla Cancelar Guardar borrador Enviar a revisión Kommo Demo WABA ID:…" at bounding box center [640, 277] width 1176 height 555
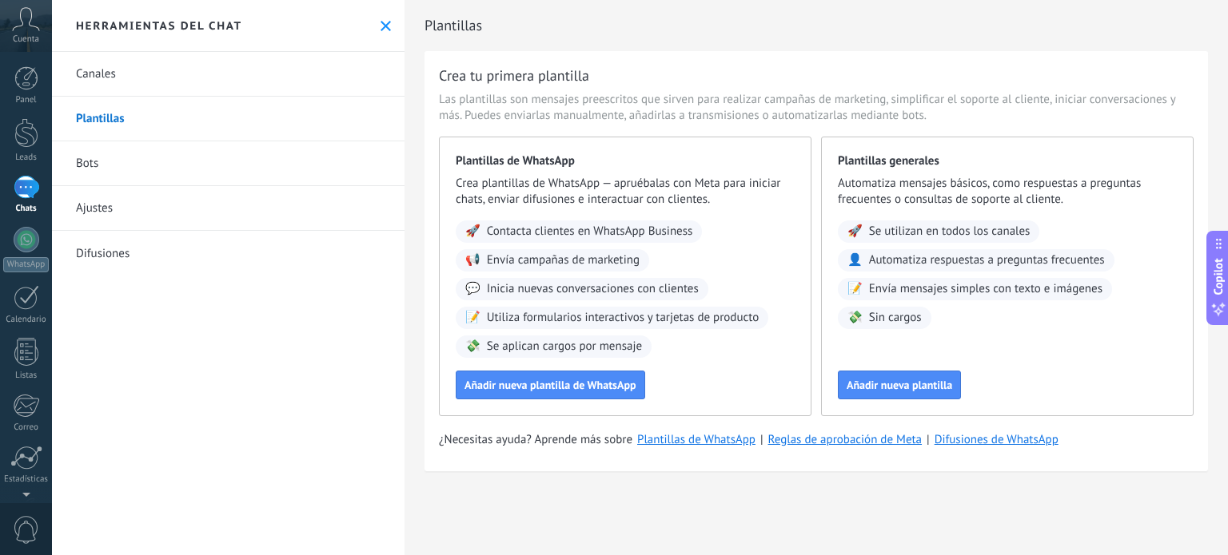
click at [165, 207] on link "Ajustes" at bounding box center [228, 208] width 352 height 45
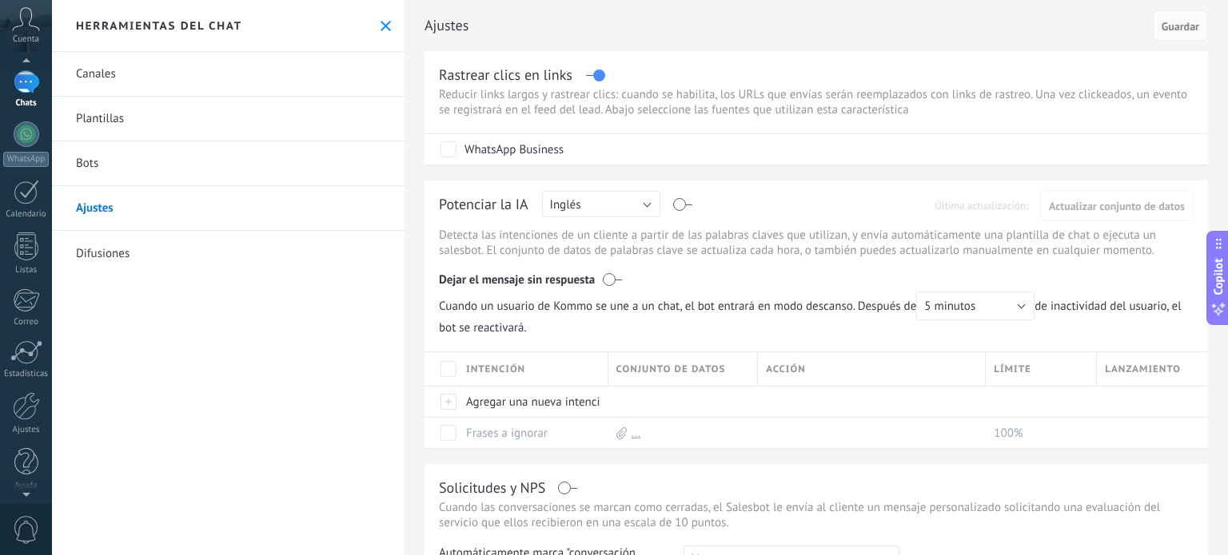
scroll to position [109, 0]
click at [32, 530] on span "0" at bounding box center [26, 530] width 27 height 28
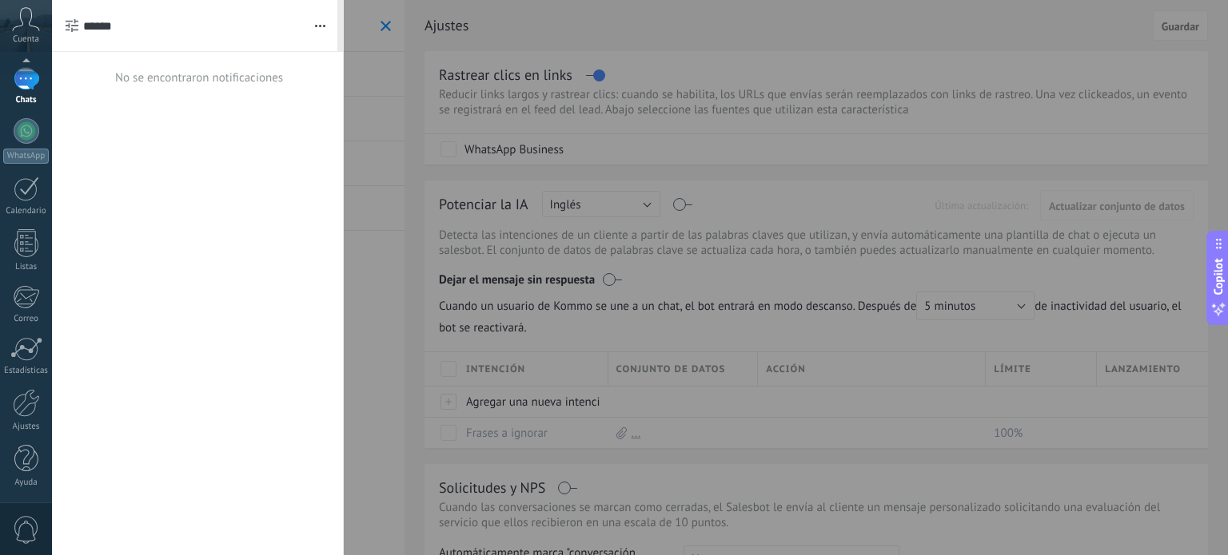
scroll to position [0, 0]
click at [24, 26] on icon at bounding box center [26, 19] width 28 height 24
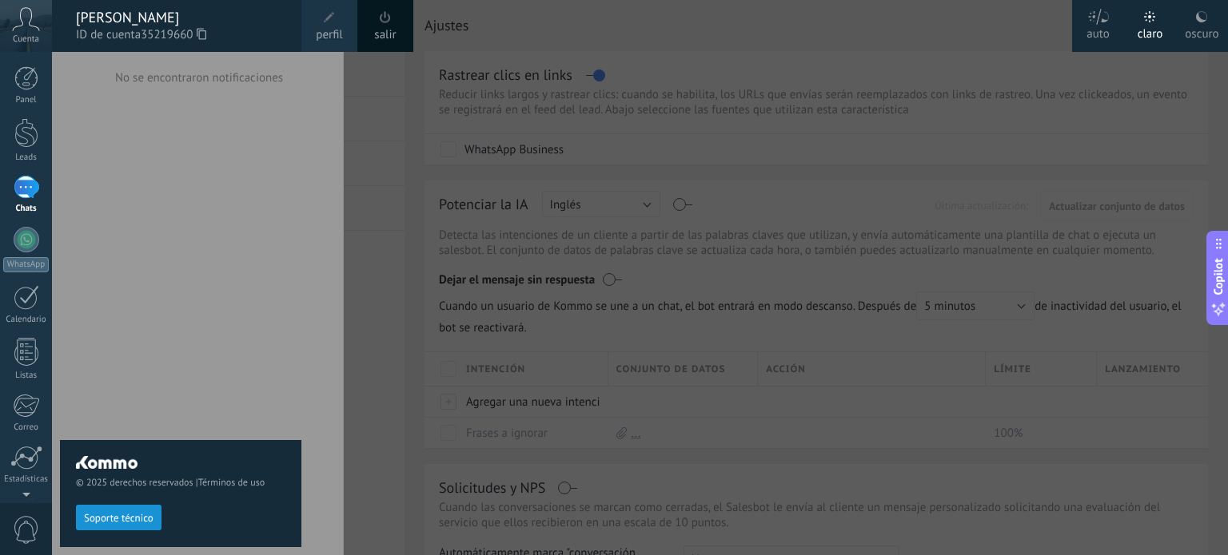
click at [400, 29] on div "salir" at bounding box center [385, 26] width 56 height 52
